Goal: Information Seeking & Learning: Learn about a topic

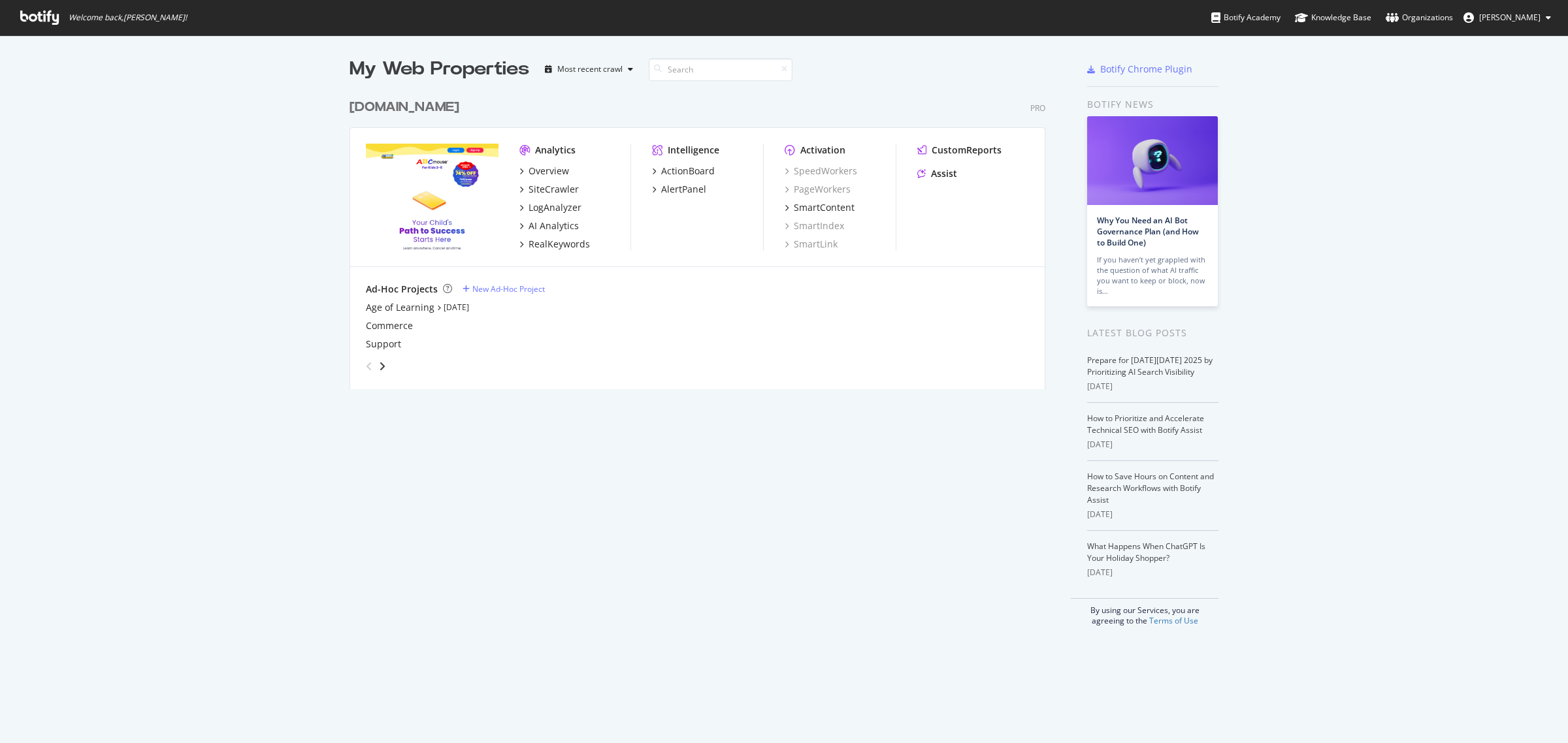
scroll to position [732, 1544]
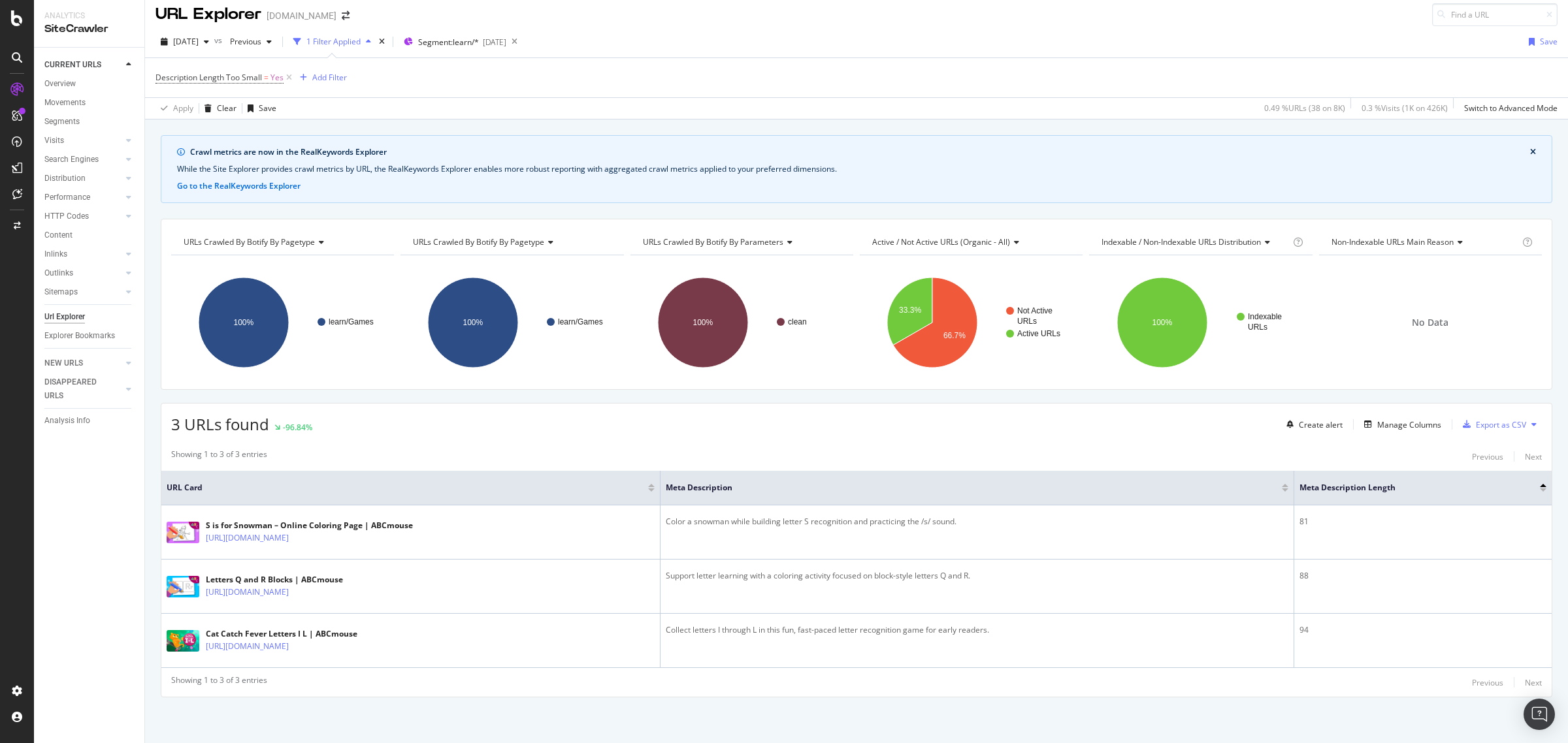
scroll to position [9, 0]
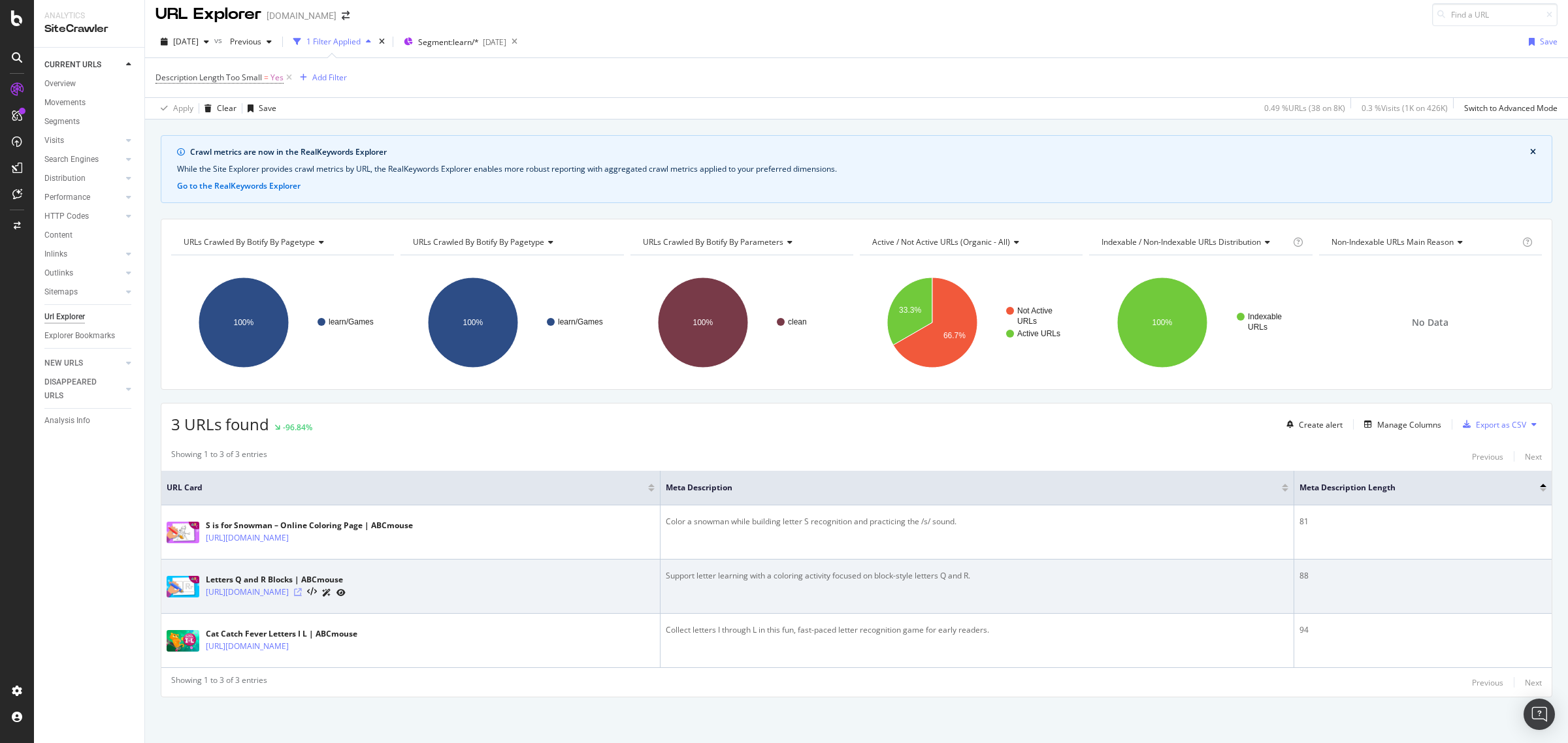
click at [302, 591] on icon at bounding box center [298, 592] width 8 height 8
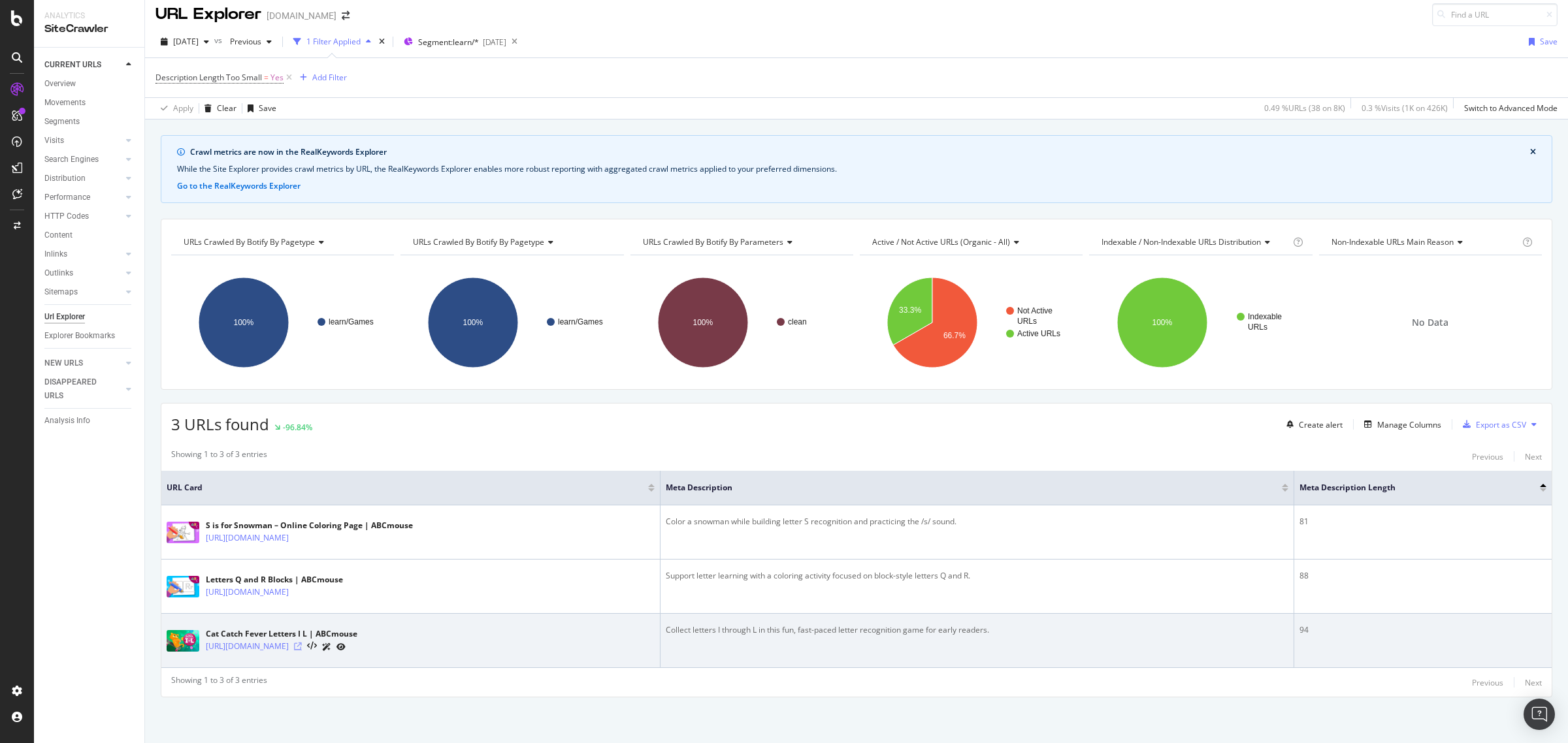
click at [302, 645] on icon at bounding box center [298, 646] width 8 height 8
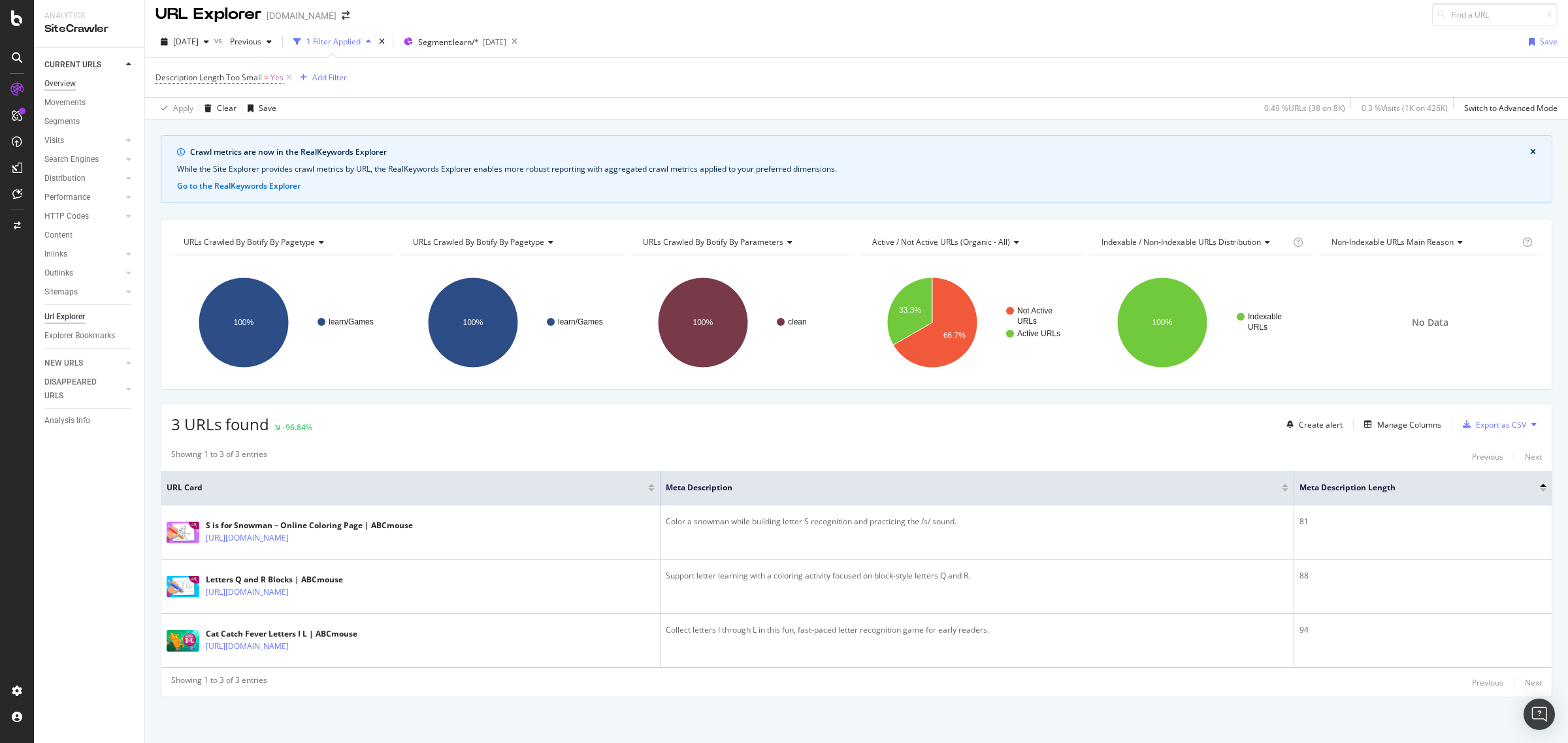
click at [65, 85] on div "Overview" at bounding box center [60, 84] width 31 height 14
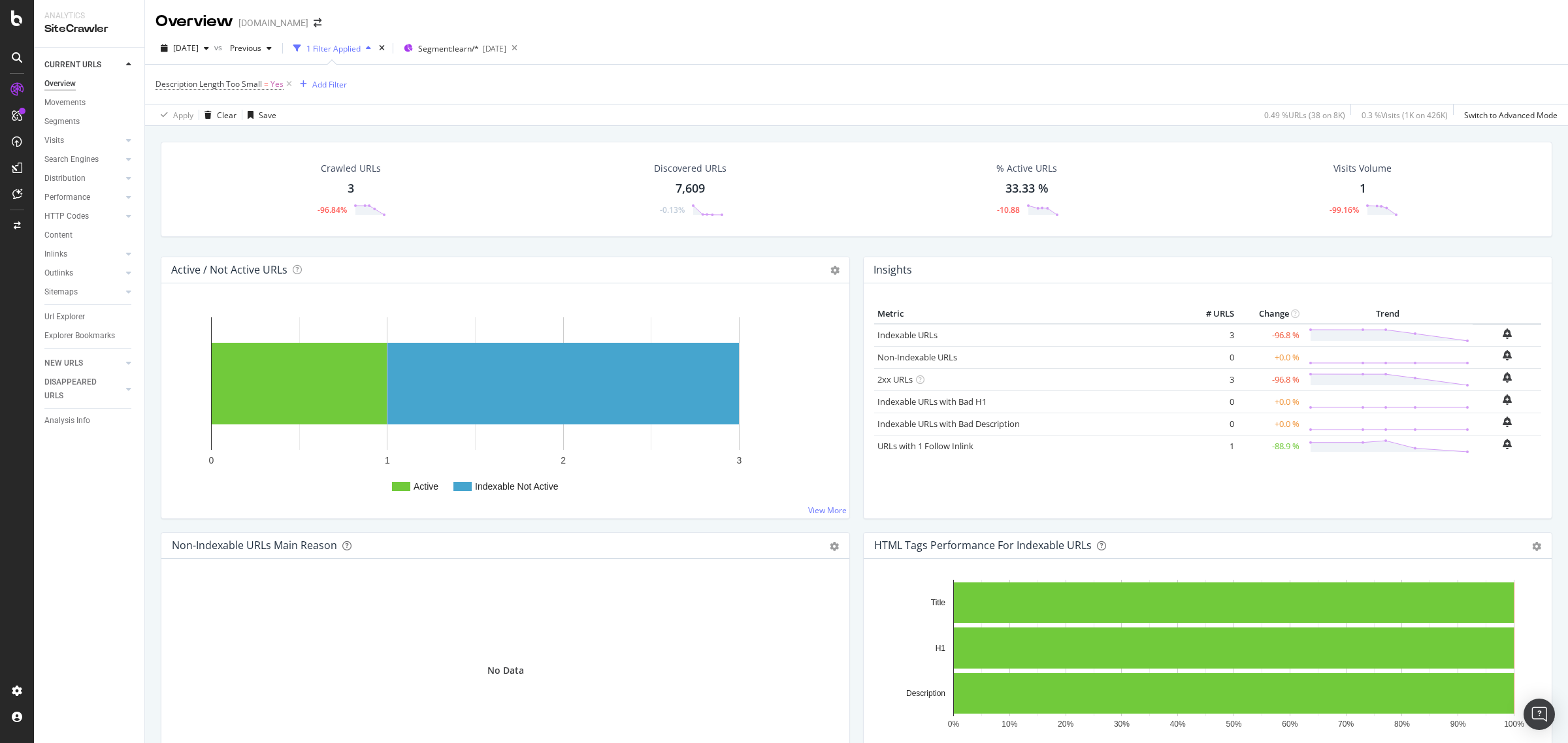
drag, startPoint x: 64, startPoint y: 99, endPoint x: 192, endPoint y: 133, distance: 132.4
click at [64, 99] on div "Movements" at bounding box center [65, 102] width 41 height 14
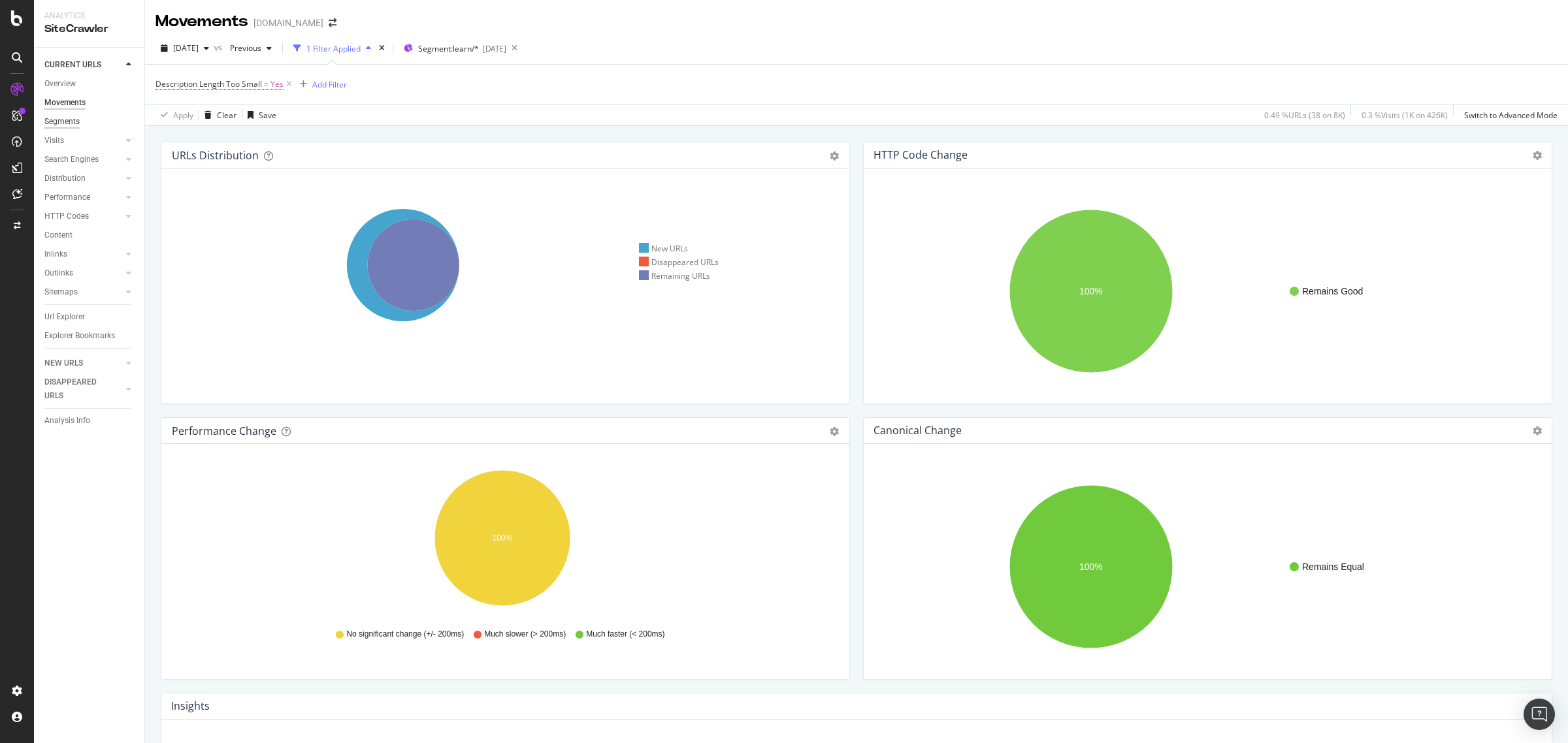
click at [67, 126] on div "Segments" at bounding box center [62, 122] width 35 height 14
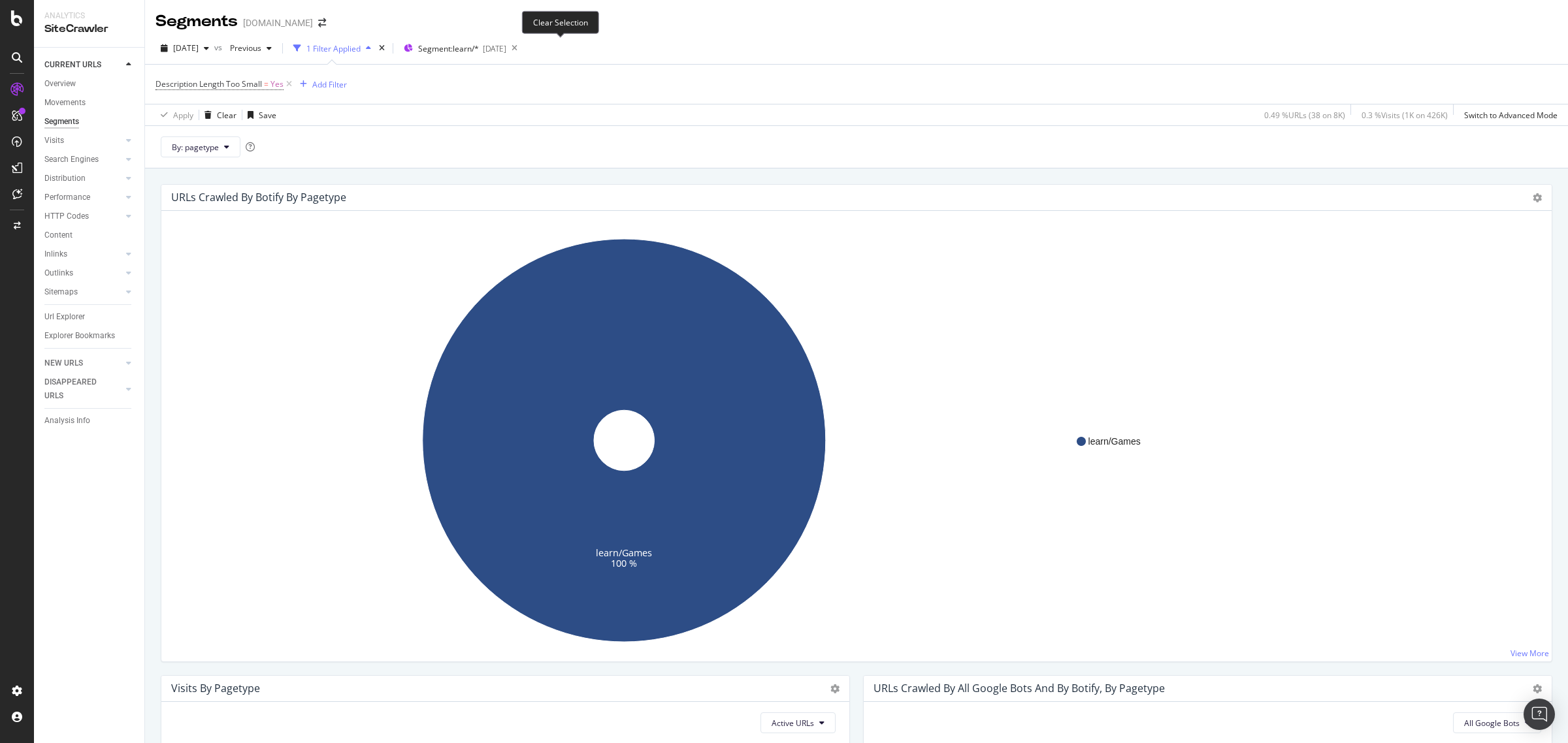
click at [522, 54] on icon at bounding box center [515, 48] width 17 height 19
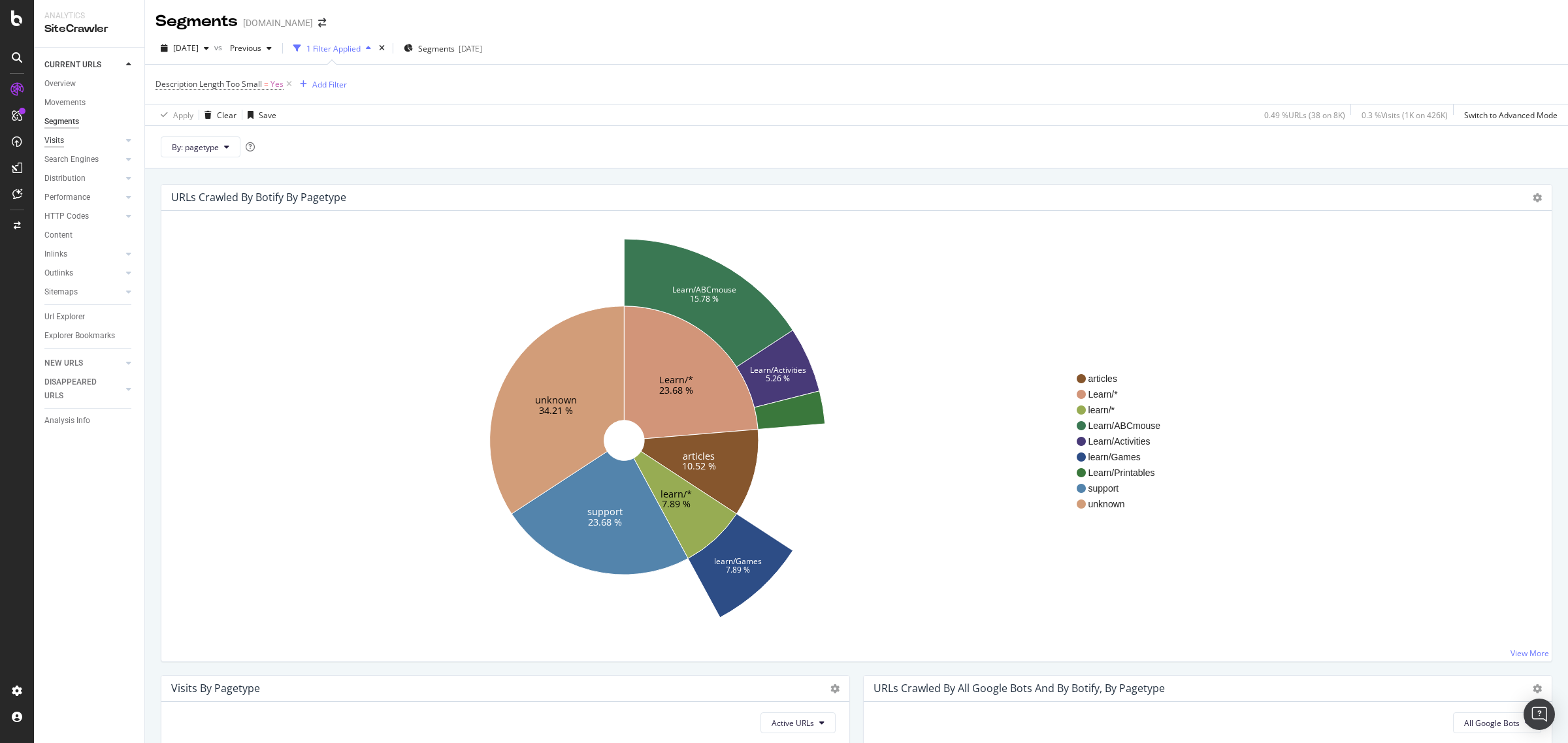
click at [56, 139] on div "Visits" at bounding box center [54, 141] width 20 height 14
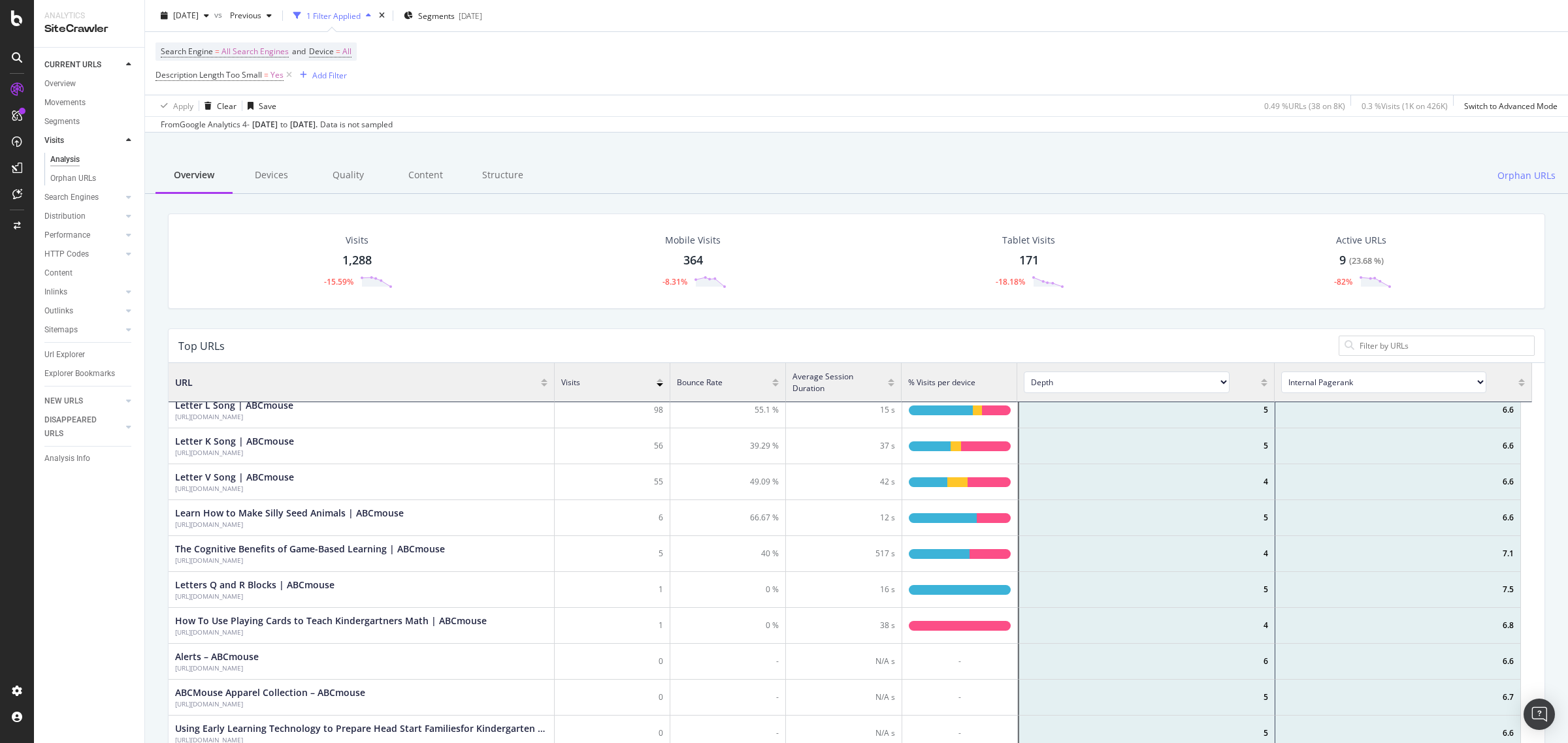
scroll to position [122, 0]
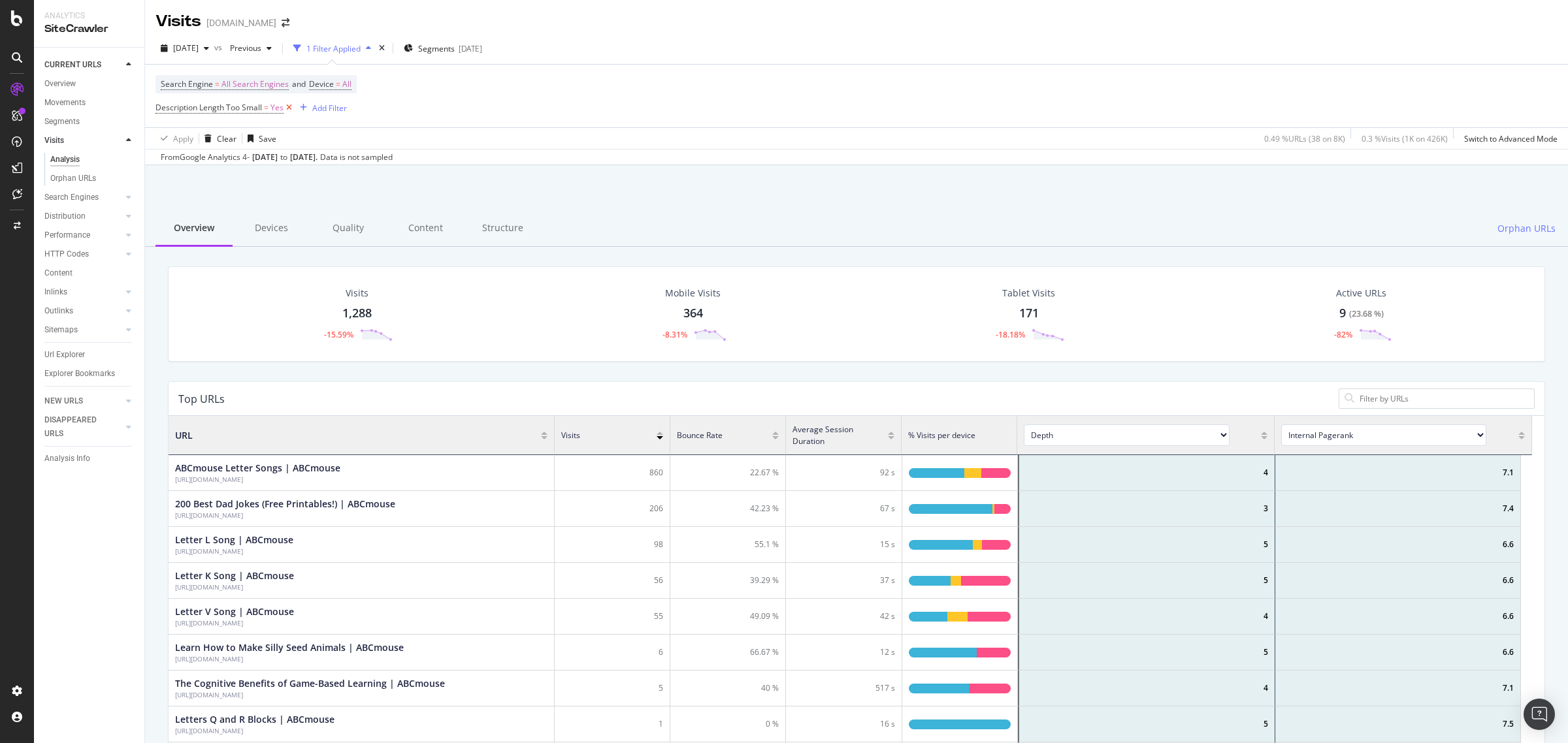
click at [284, 105] on icon at bounding box center [289, 108] width 11 height 13
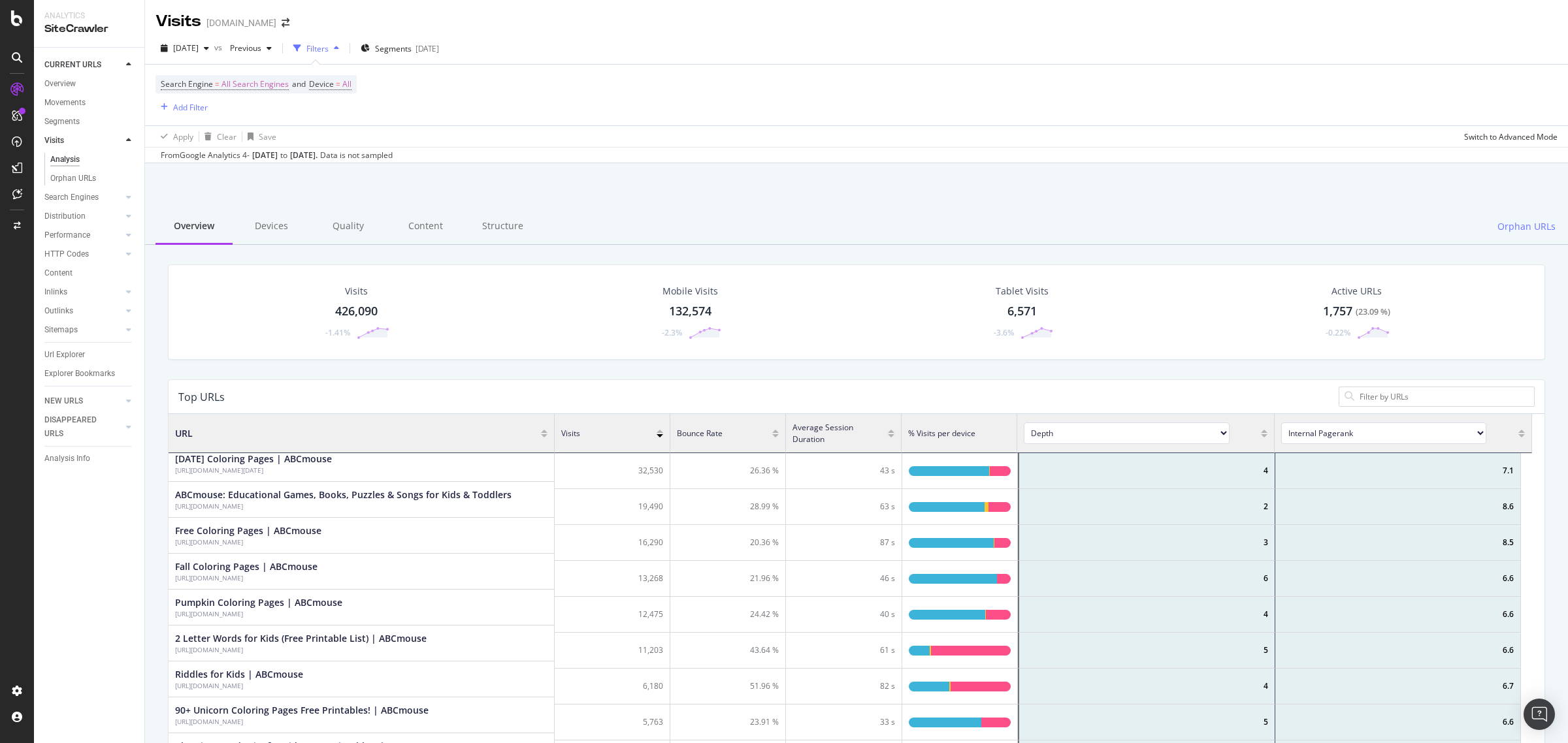
click at [774, 433] on div at bounding box center [776, 428] width 7 height 10
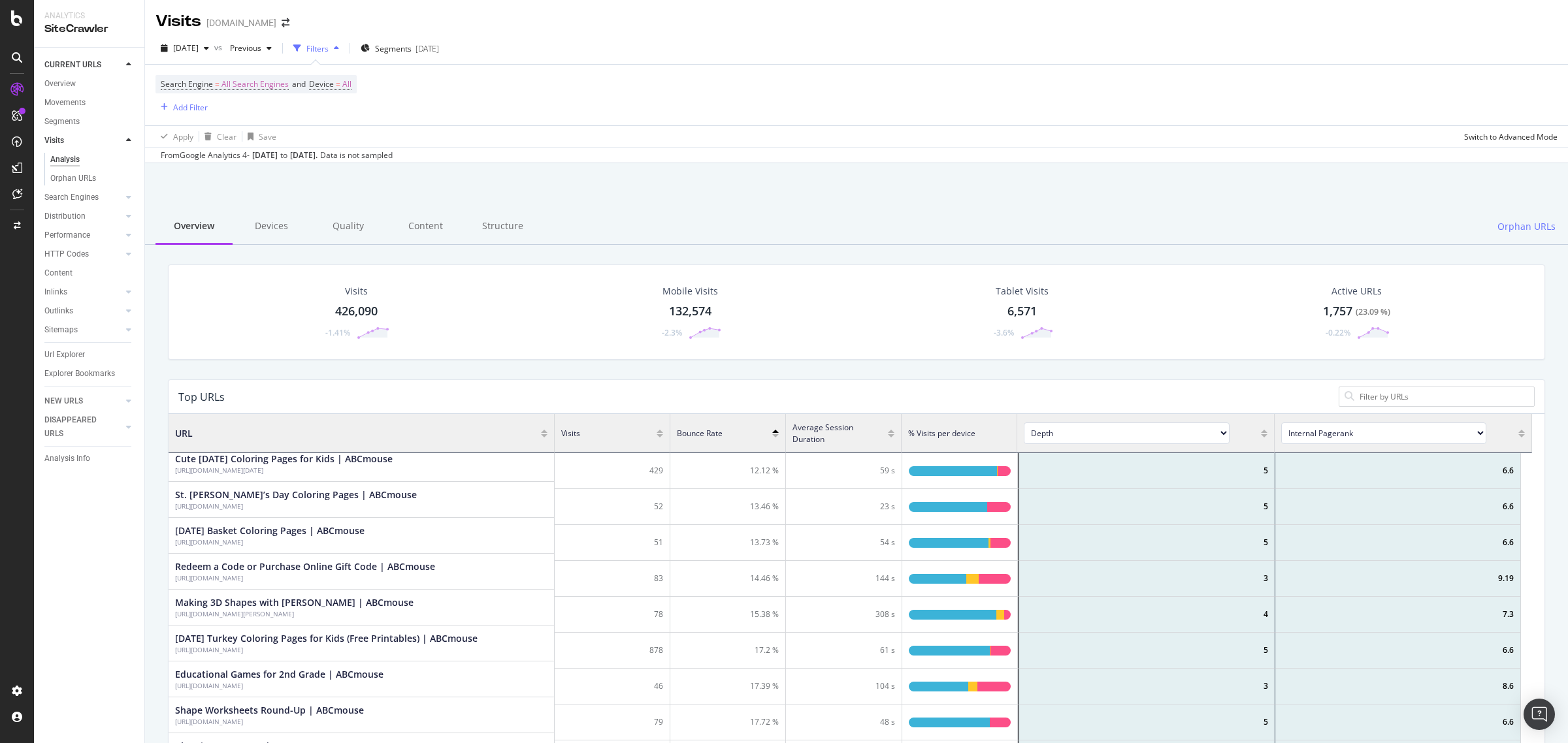
click at [774, 434] on div at bounding box center [776, 434] width 7 height 21
click at [775, 431] on div at bounding box center [776, 428] width 7 height 10
click at [775, 438] on div at bounding box center [776, 439] width 7 height 10
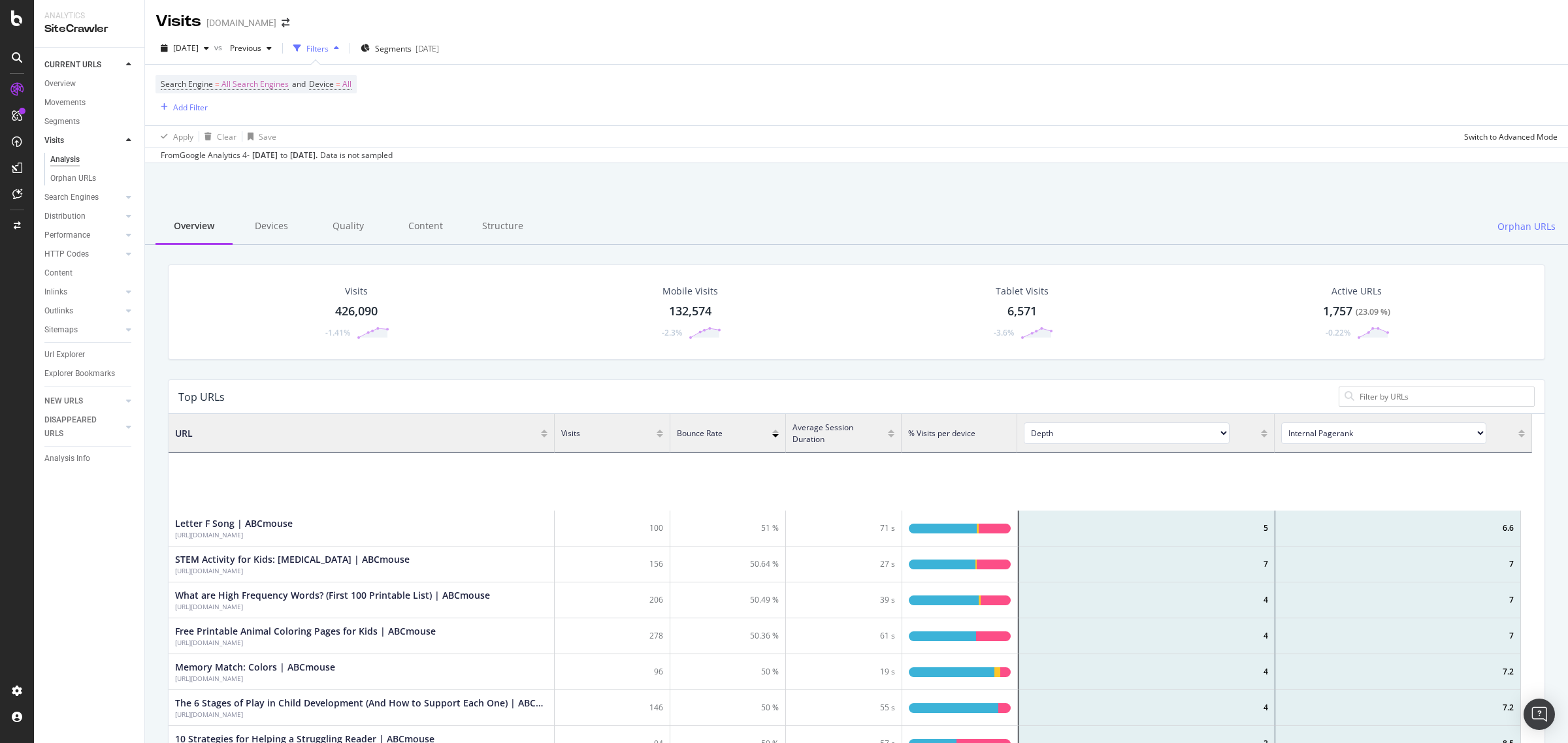
scroll to position [621, 0]
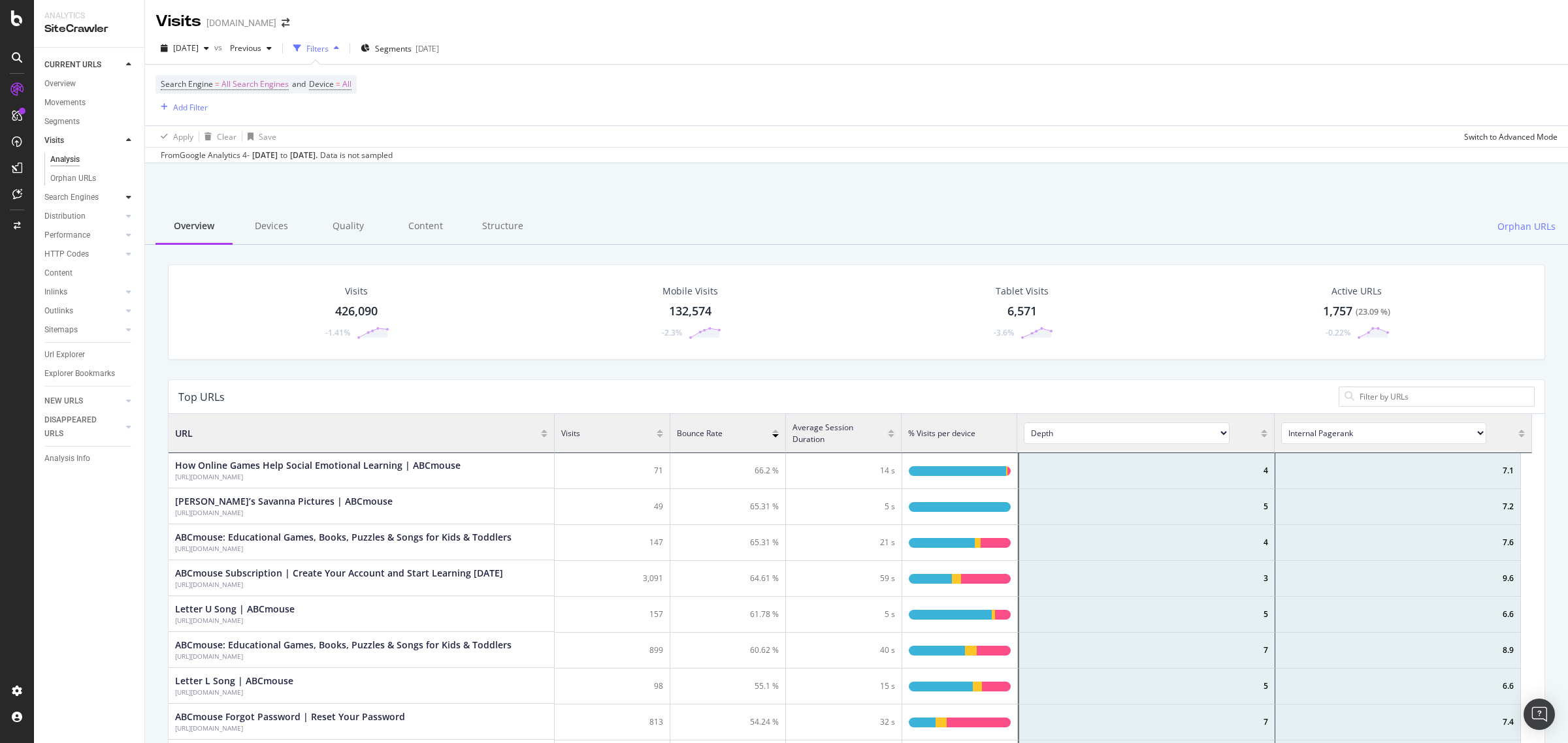
click at [132, 196] on div at bounding box center [129, 198] width 13 height 13
click at [60, 237] on div "Insights" at bounding box center [64, 235] width 28 height 14
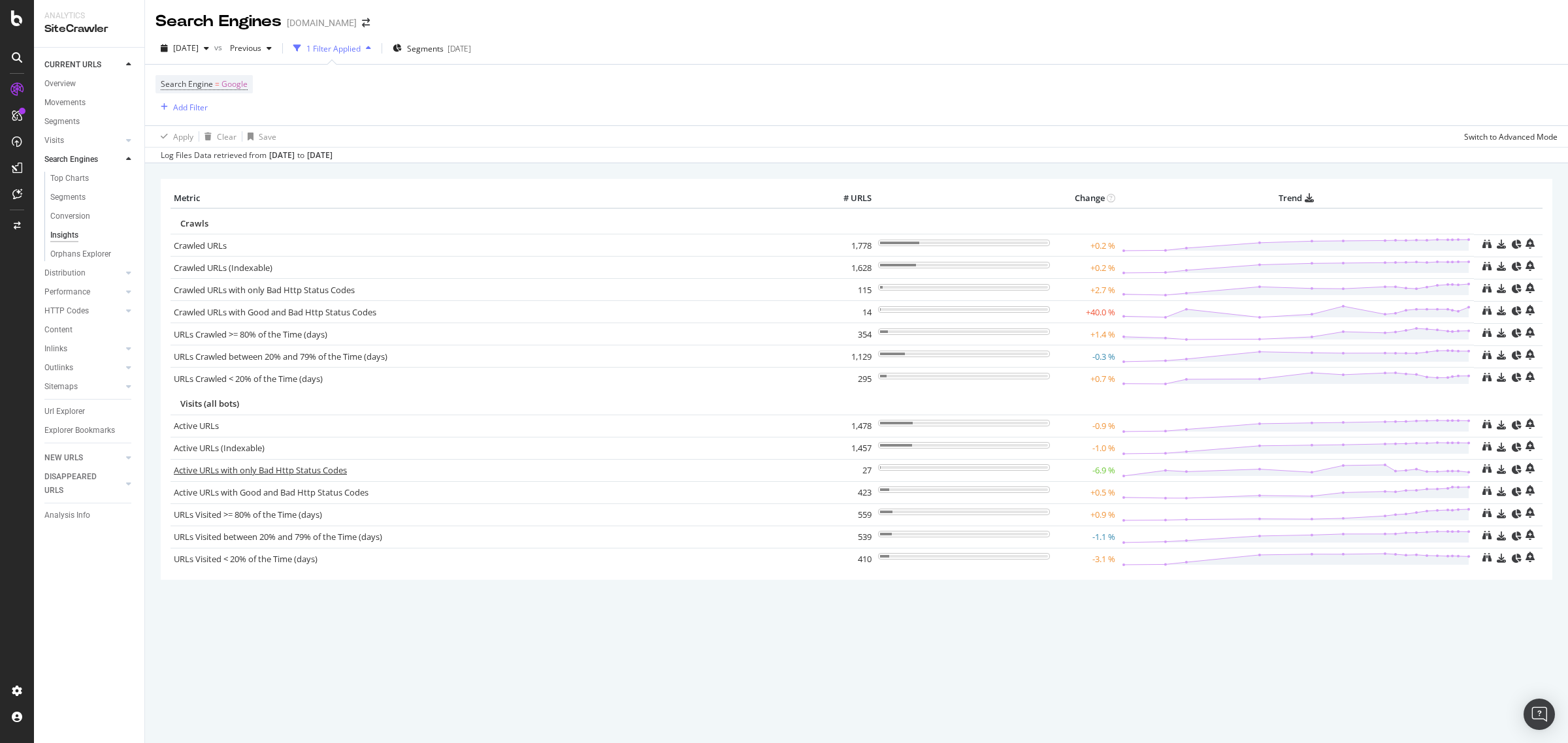
click at [239, 472] on link "Active URLs with only Bad Http Status Codes" at bounding box center [261, 470] width 173 height 12
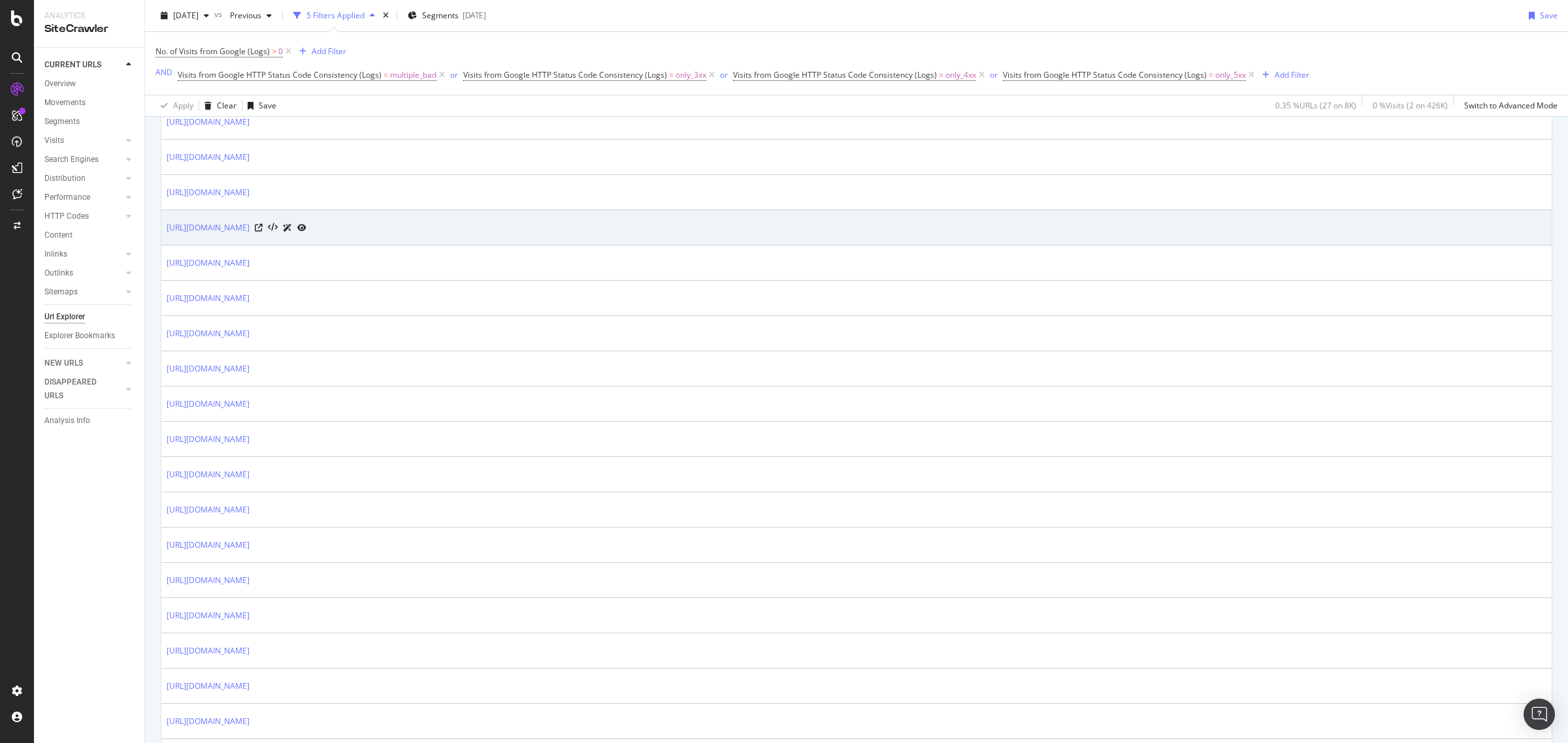
scroll to position [735, 0]
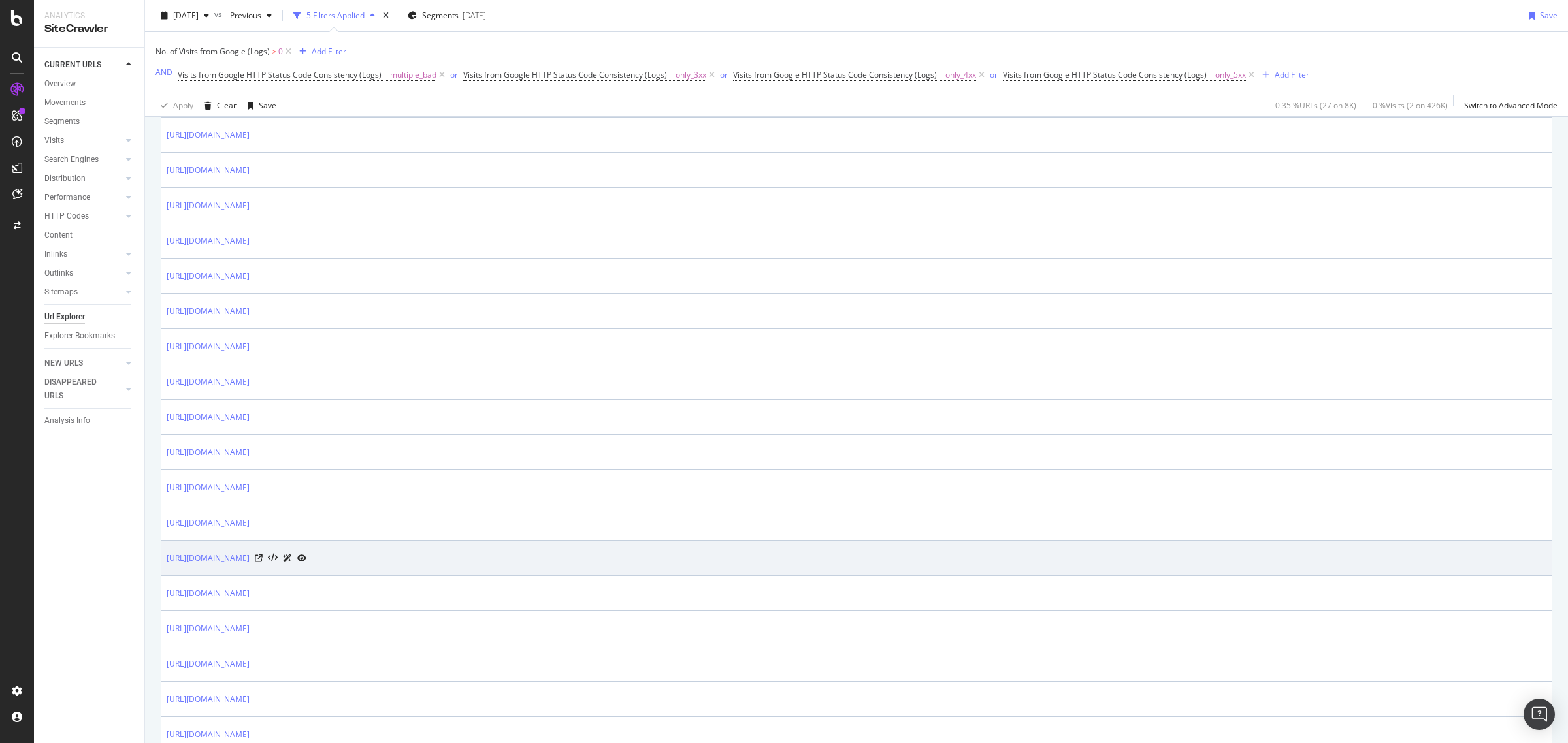
click at [306, 557] on div at bounding box center [280, 558] width 52 height 14
click at [263, 560] on icon at bounding box center [259, 559] width 8 height 8
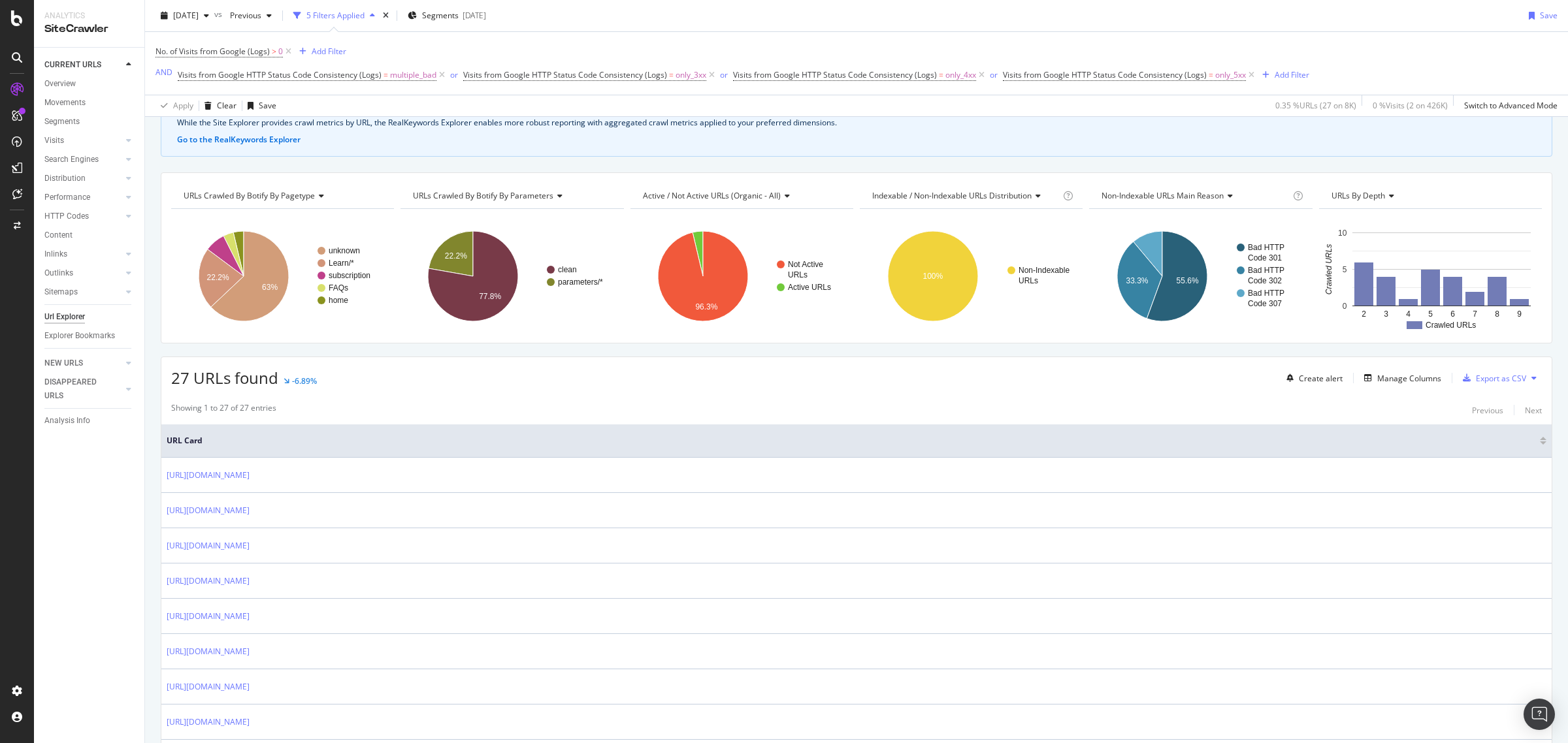
scroll to position [0, 0]
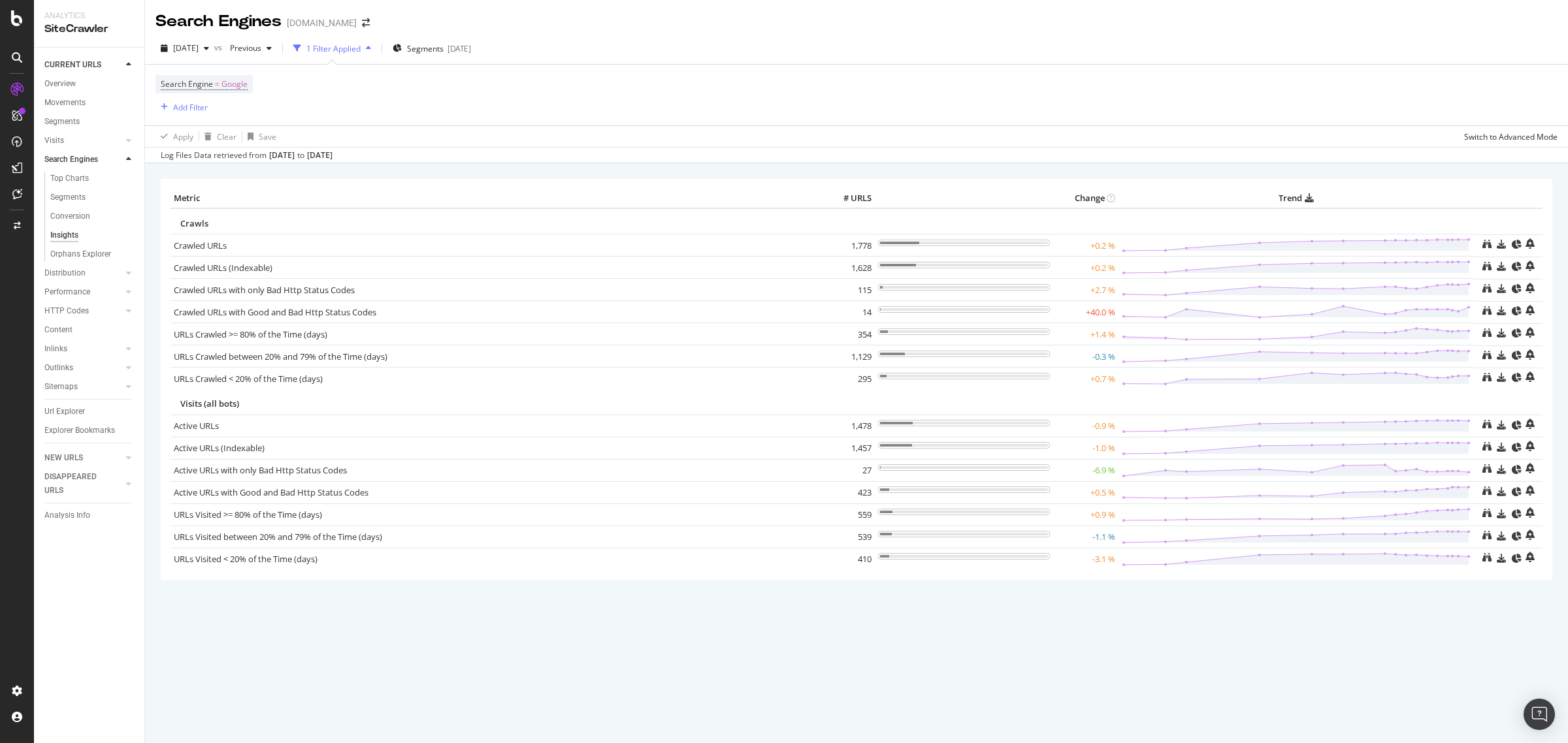
drag, startPoint x: 96, startPoint y: 253, endPoint x: 210, endPoint y: 288, distance: 119.3
click at [96, 253] on div "Orphans Explorer" at bounding box center [81, 254] width 61 height 14
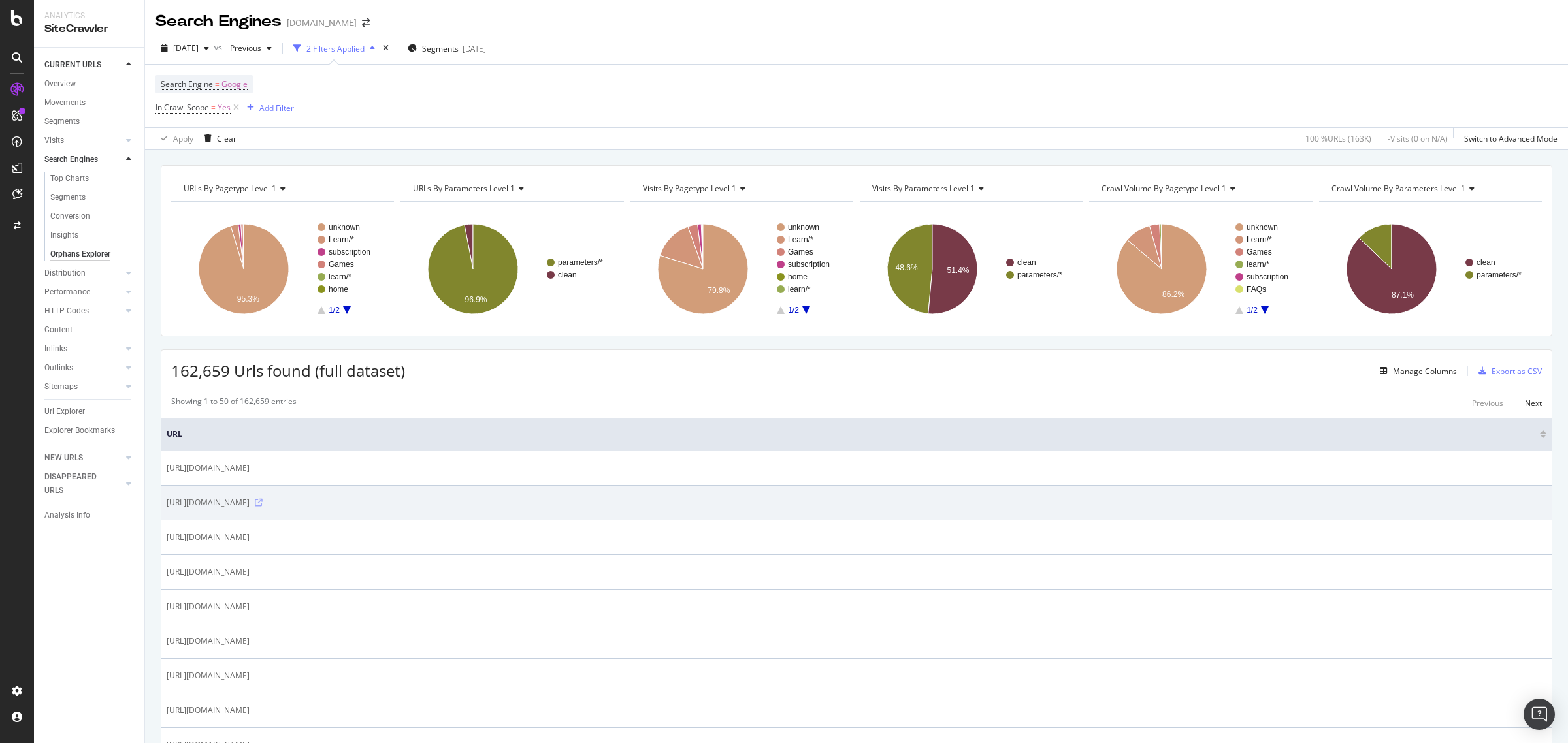
click at [263, 500] on icon at bounding box center [259, 503] width 8 height 8
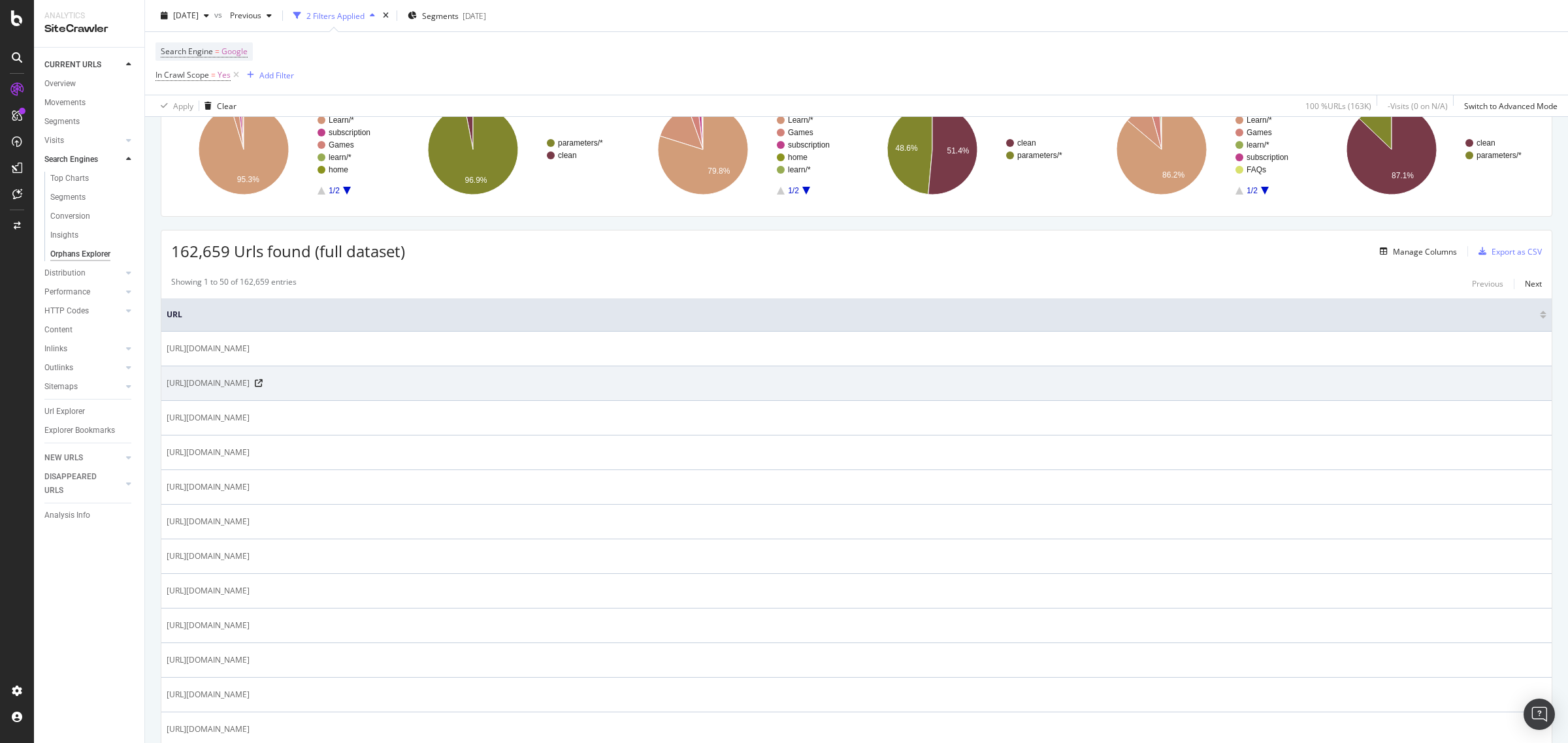
scroll to position [163, 0]
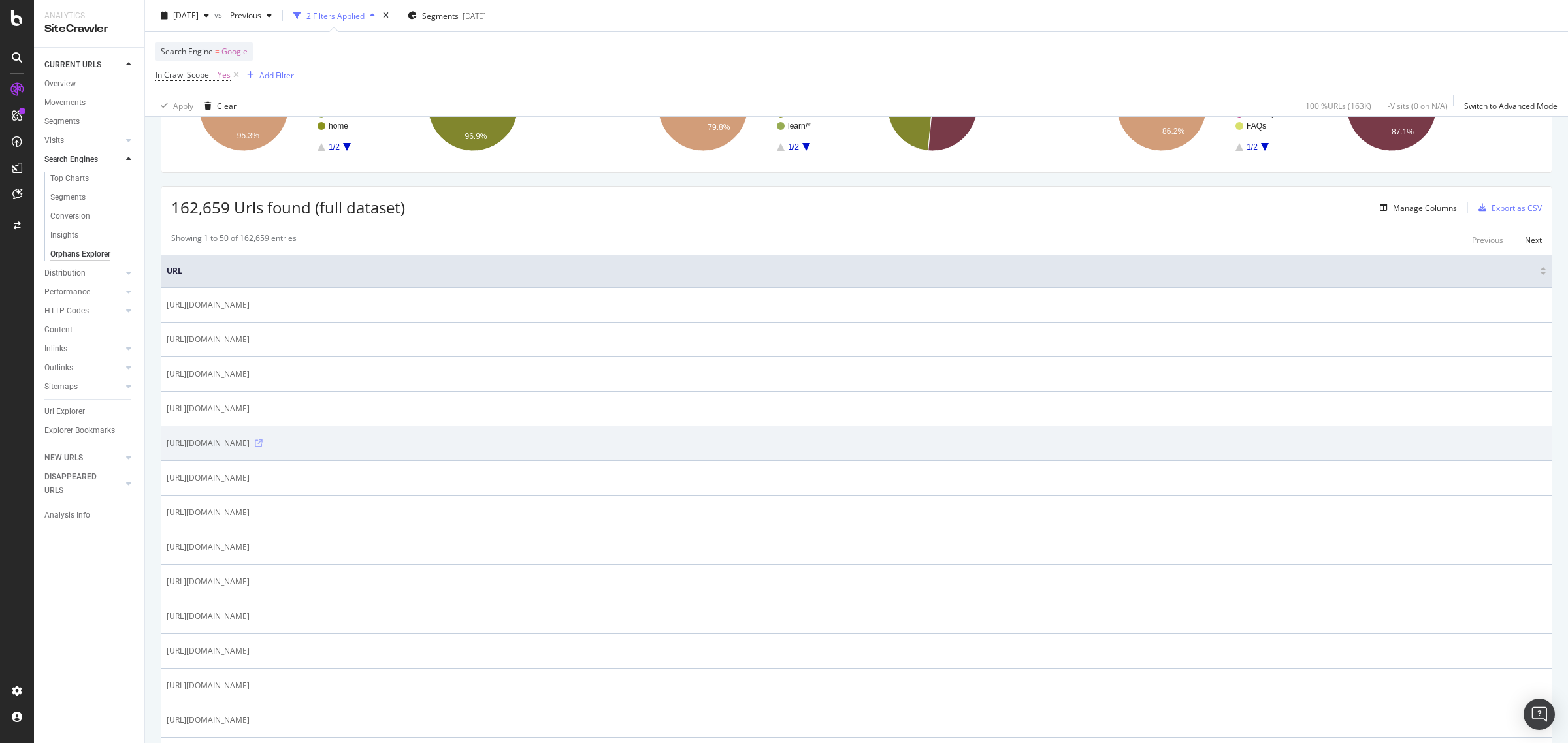
click at [263, 446] on icon at bounding box center [259, 444] width 8 height 8
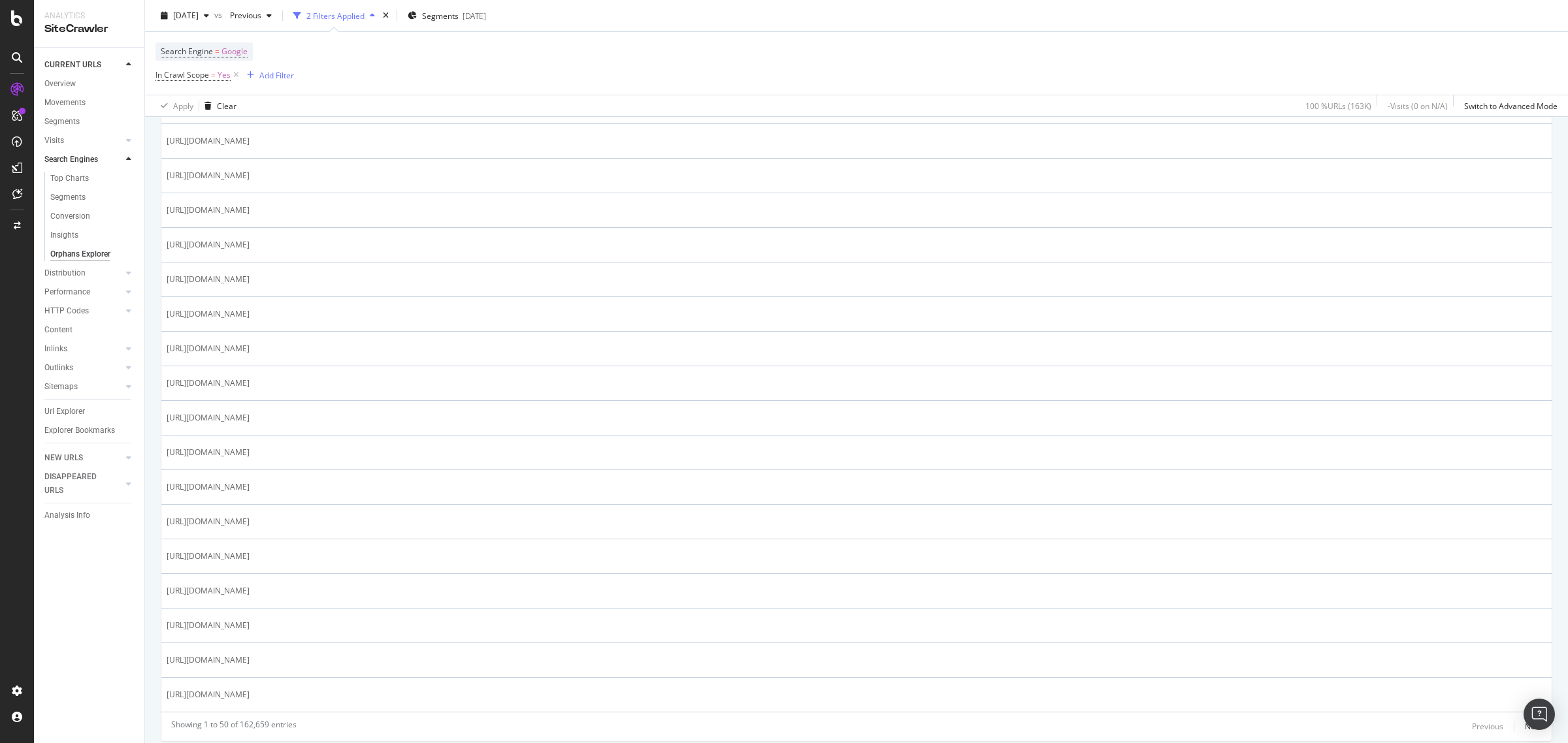
scroll to position [1536, 0]
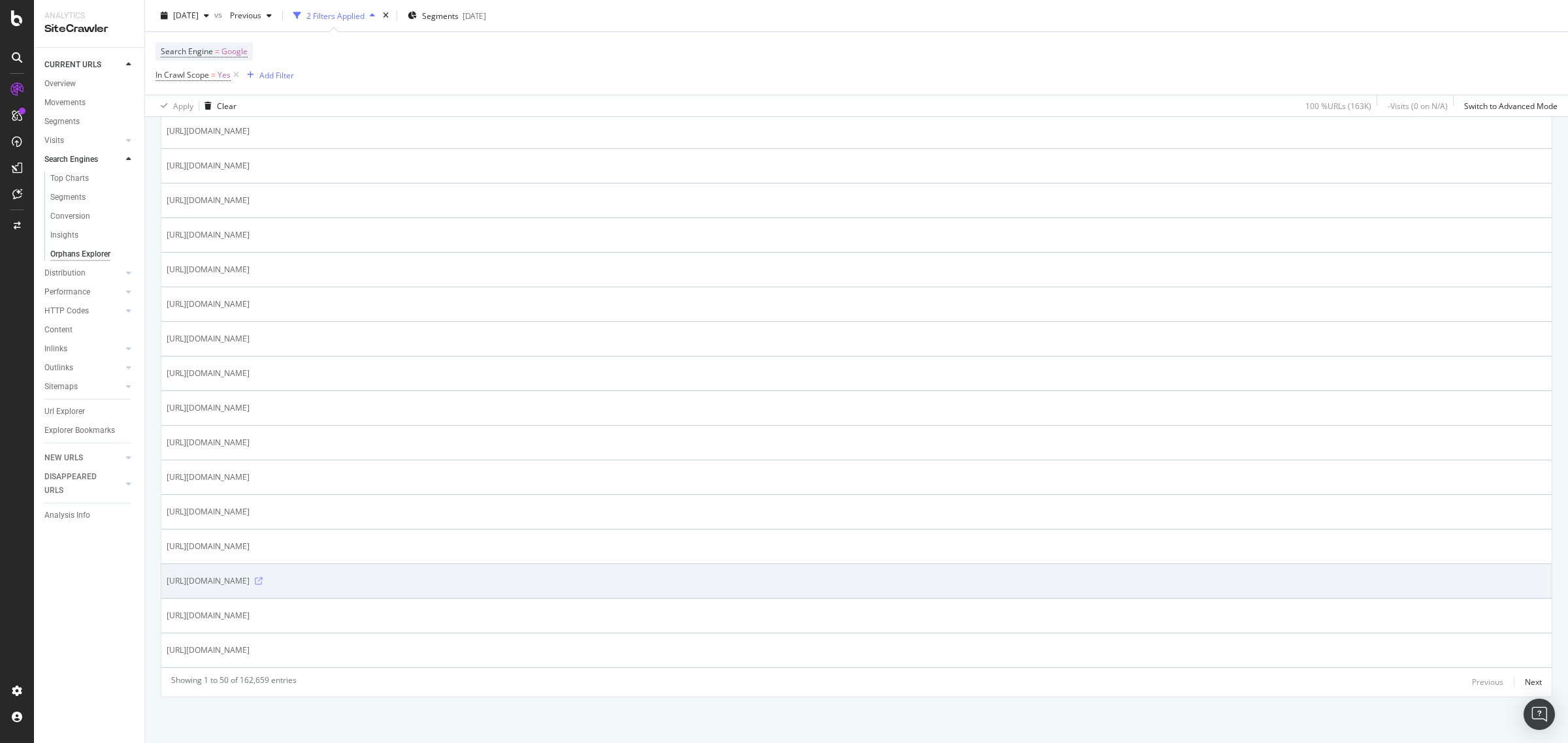
click at [263, 580] on icon at bounding box center [259, 581] width 8 height 8
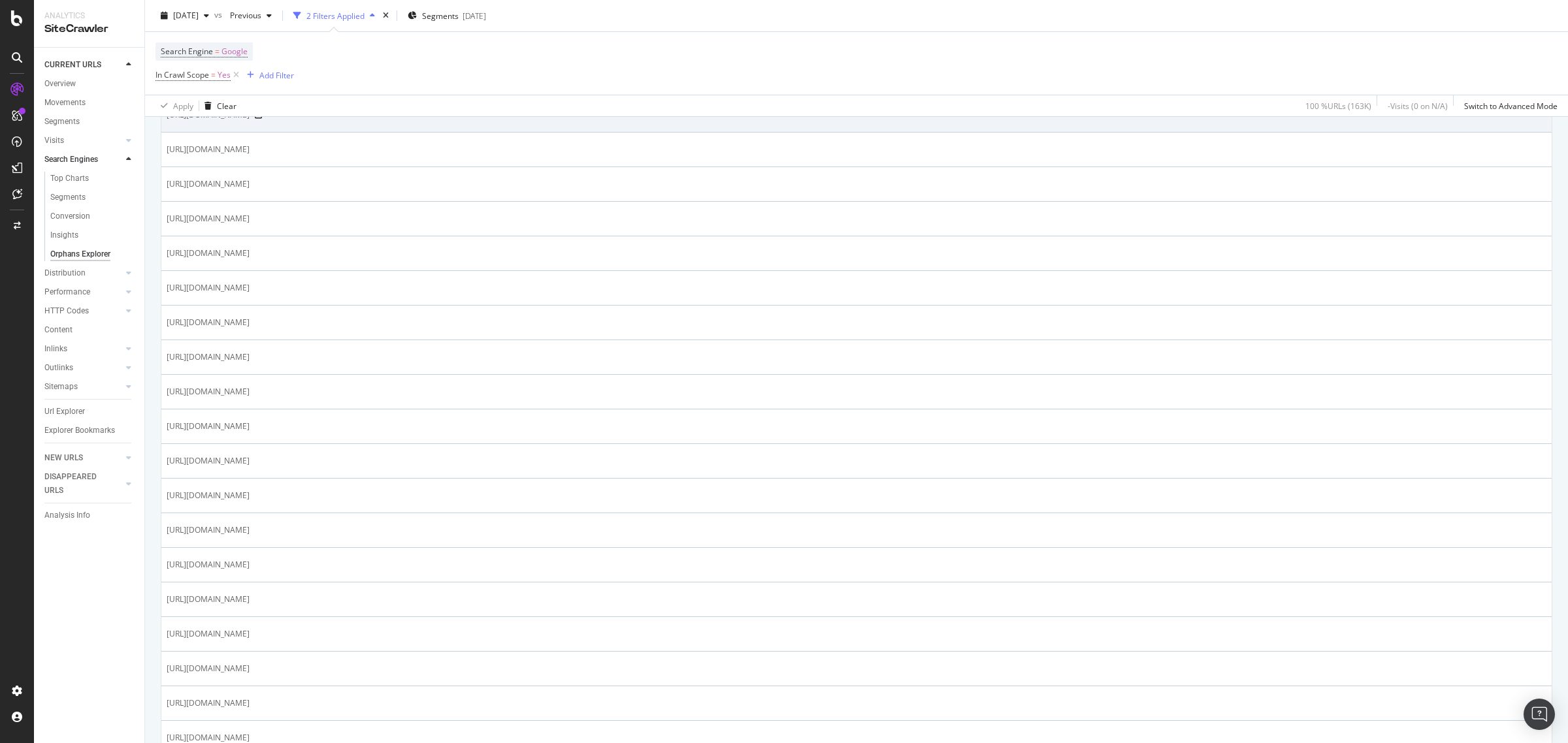
scroll to position [964, 0]
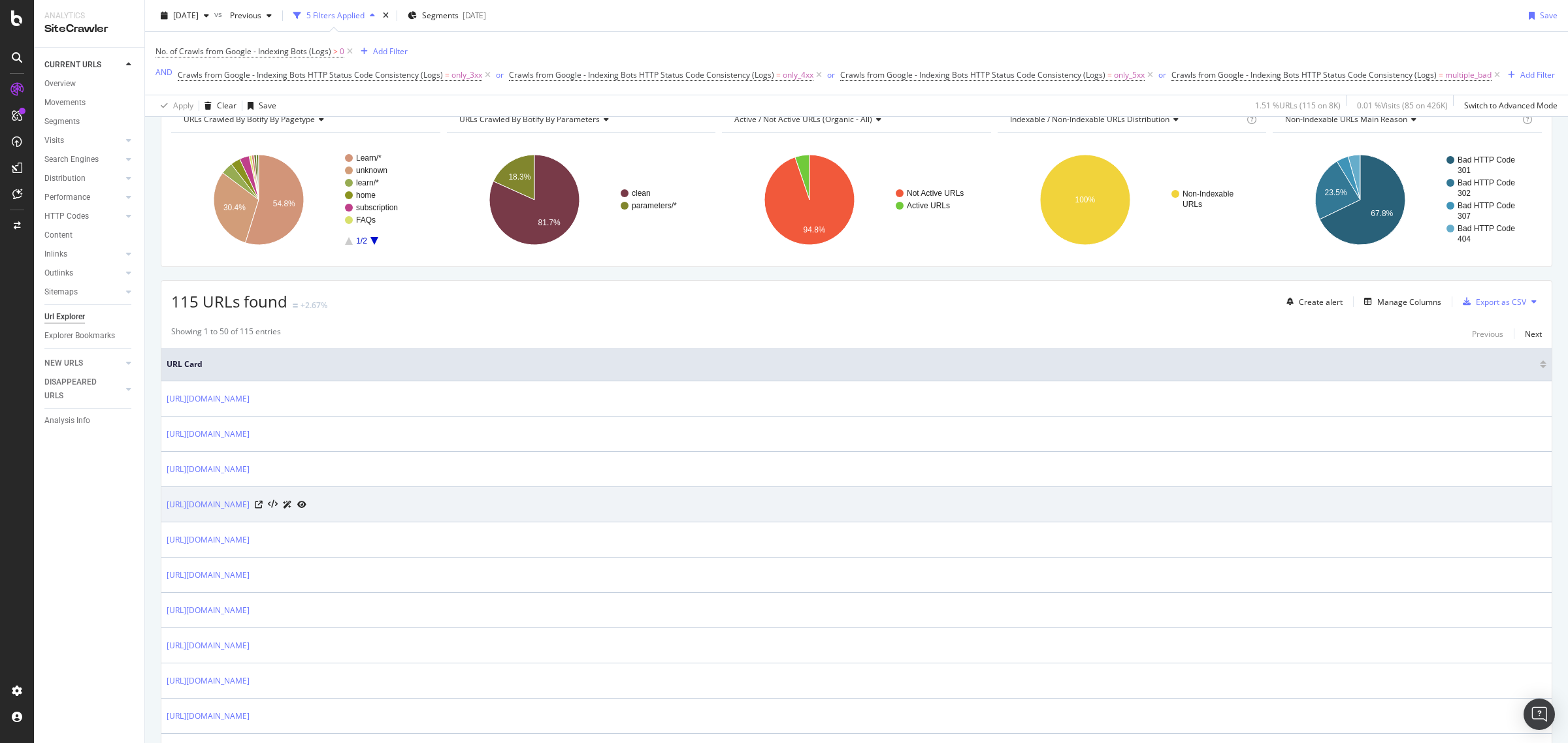
scroll to position [163, 0]
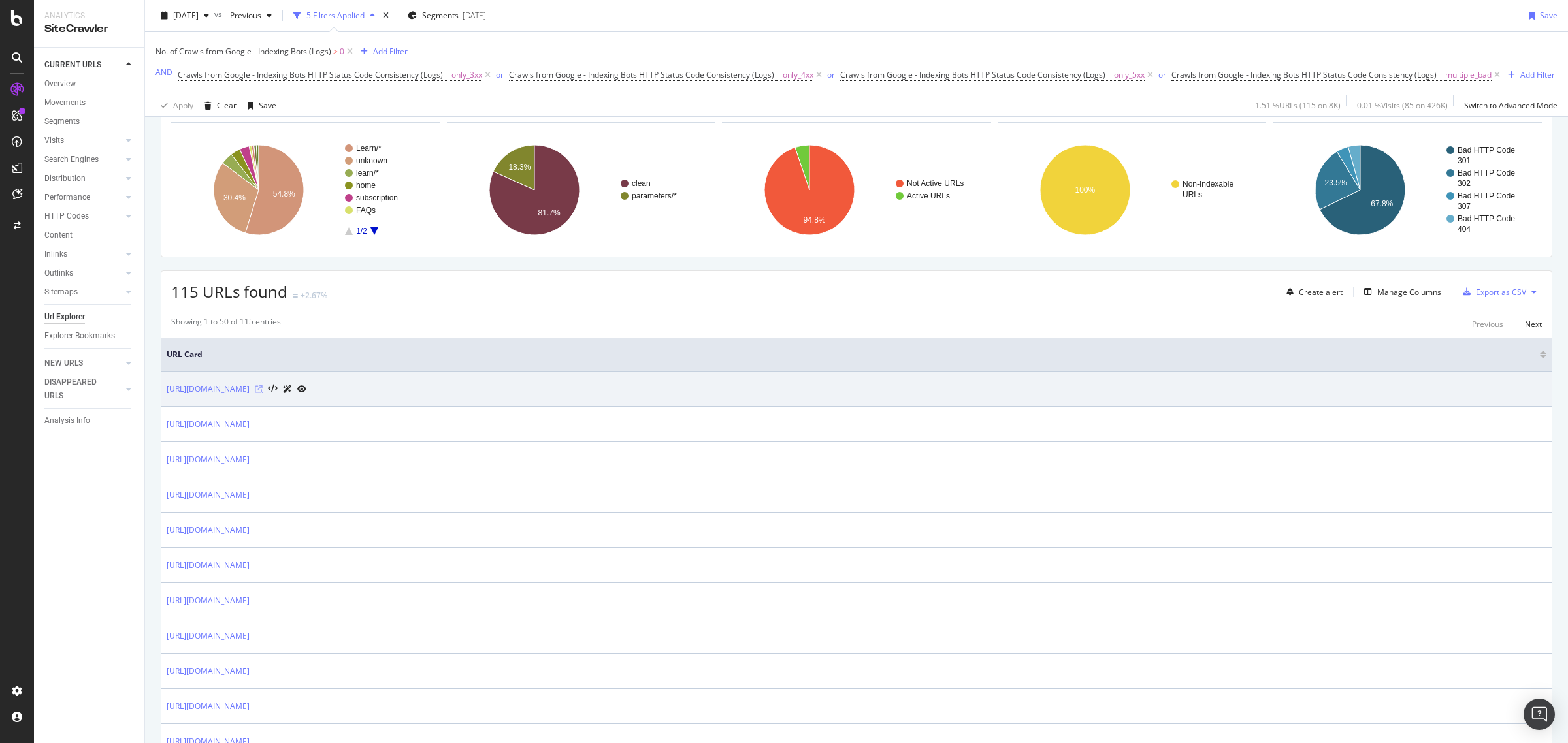
click at [263, 393] on icon at bounding box center [259, 389] width 8 height 8
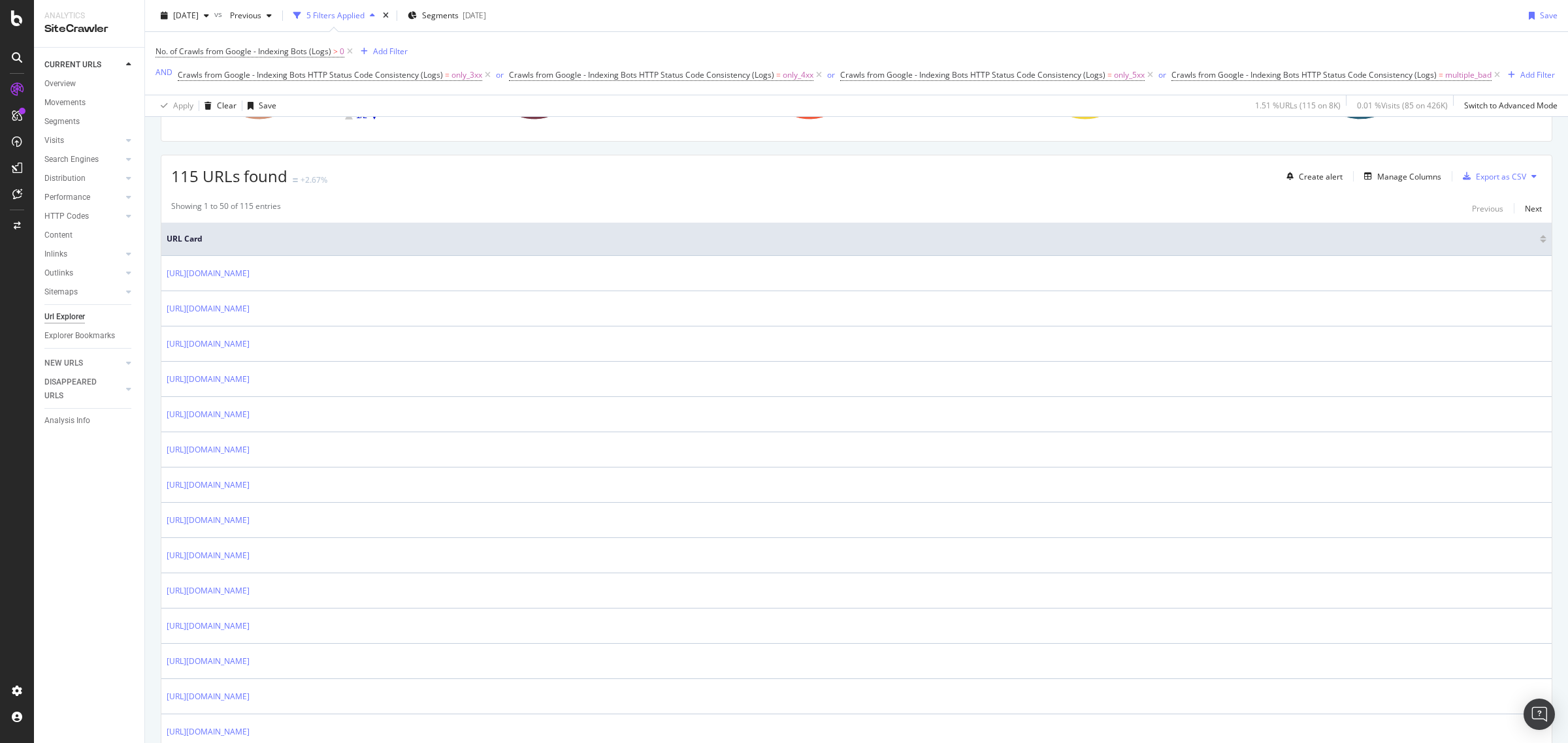
scroll to position [327, 0]
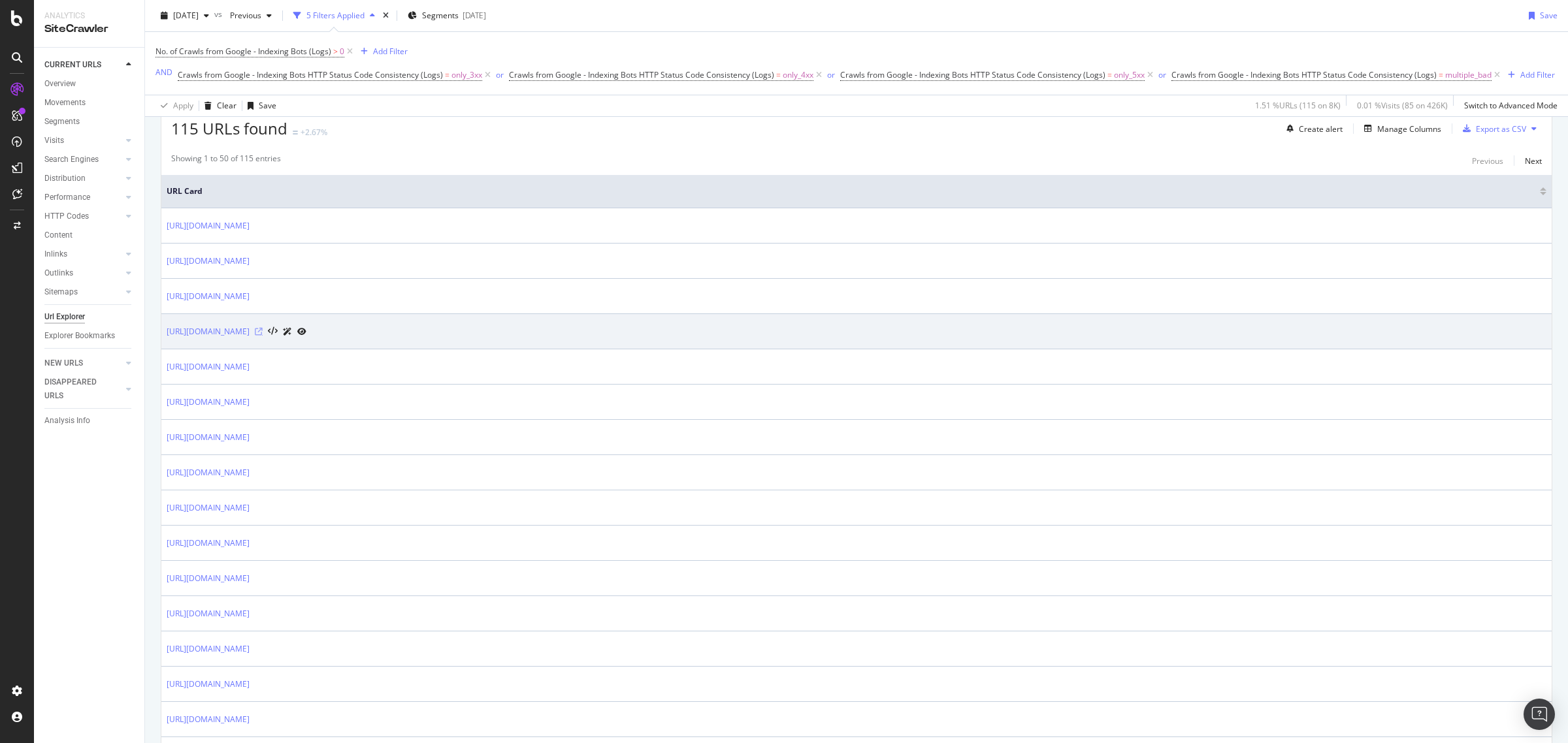
click at [263, 336] on icon at bounding box center [259, 332] width 8 height 8
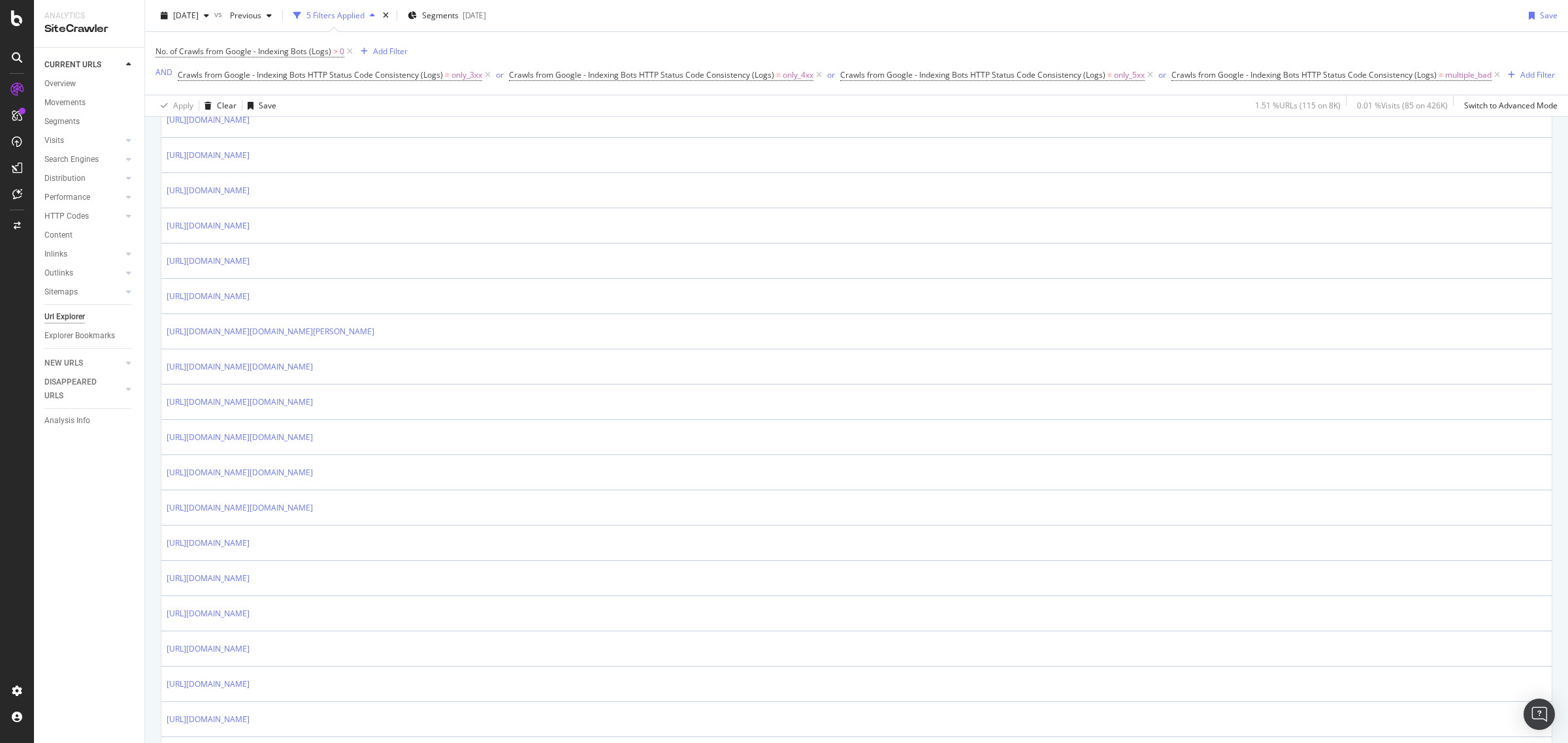
scroll to position [1388, 0]
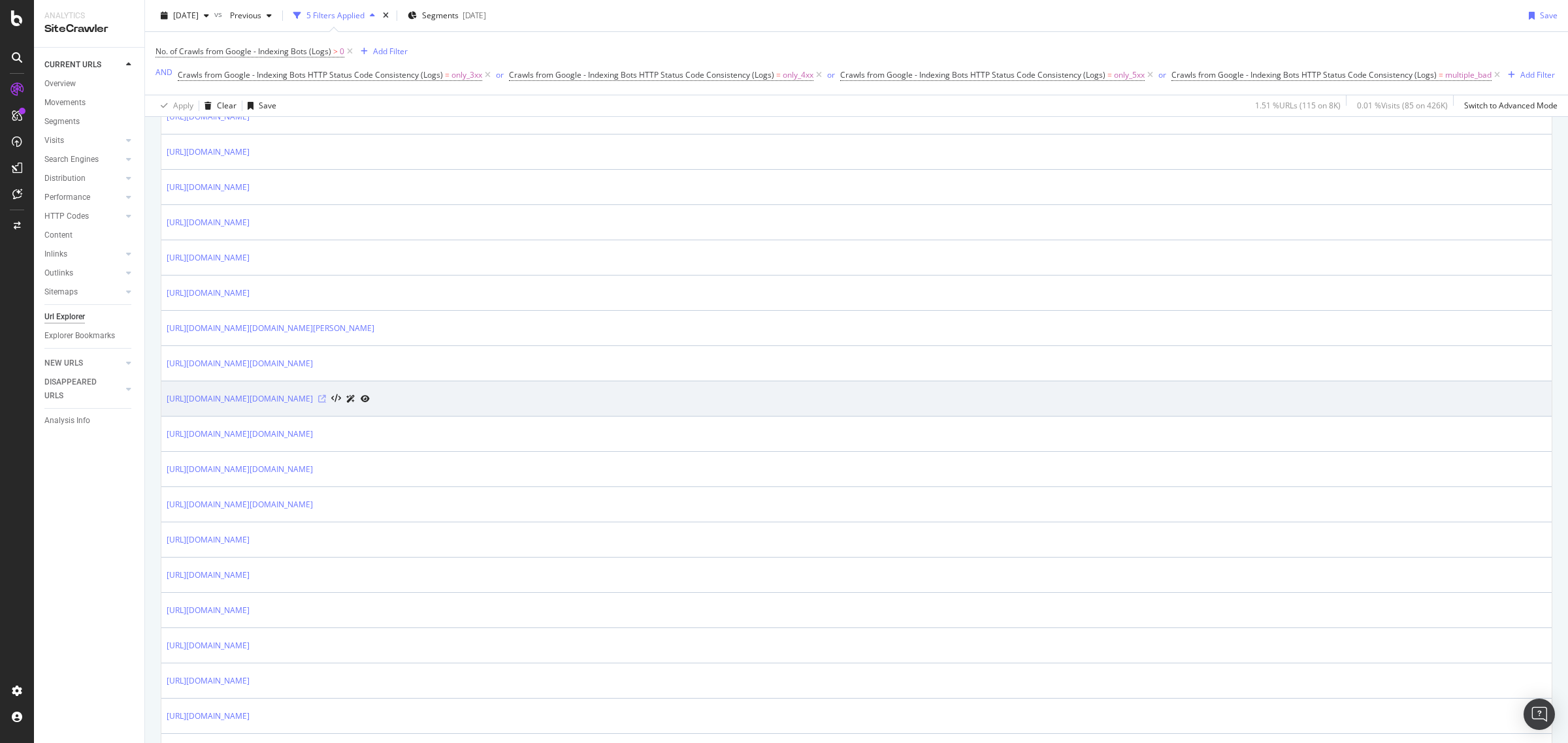
click at [326, 403] on icon at bounding box center [322, 399] width 8 height 8
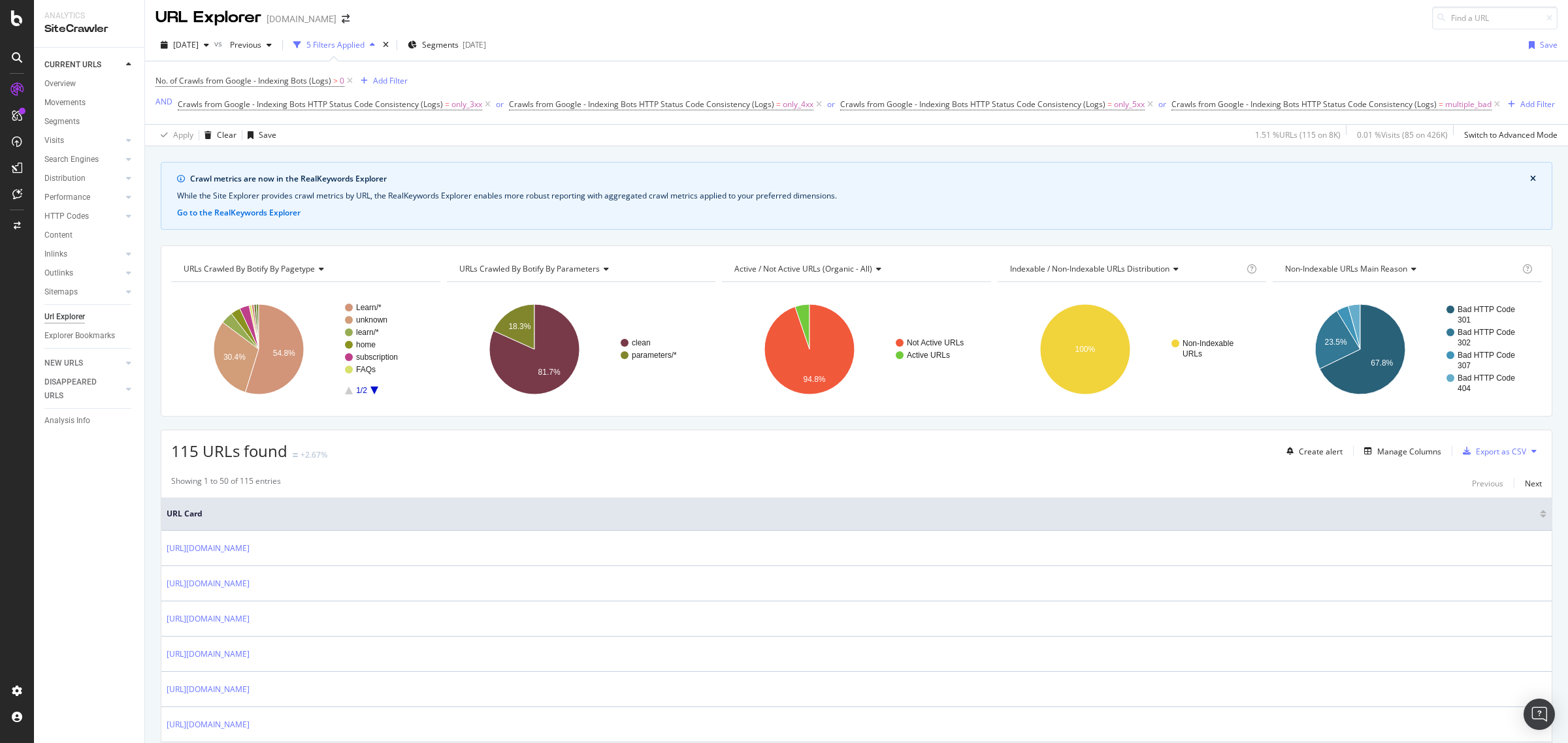
scroll to position [0, 0]
